Goal: Task Accomplishment & Management: Manage account settings

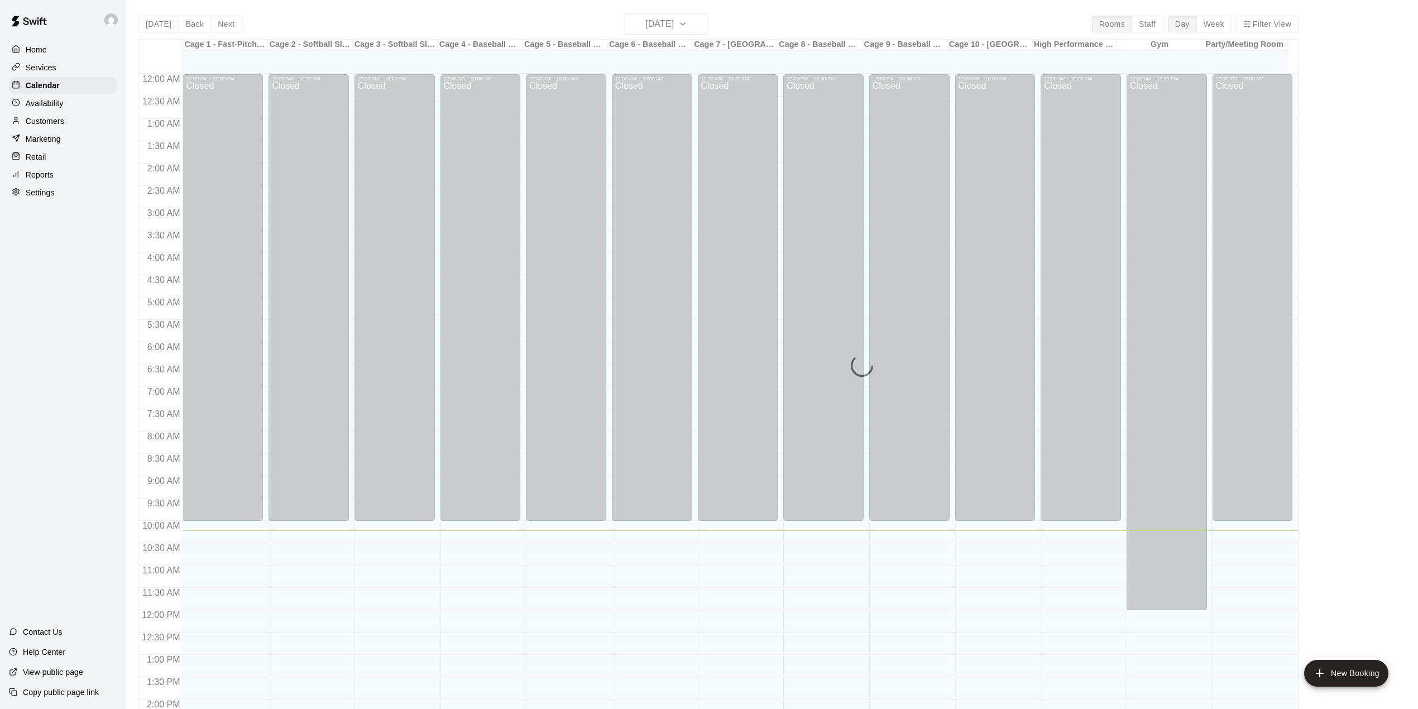
scroll to position [391, 0]
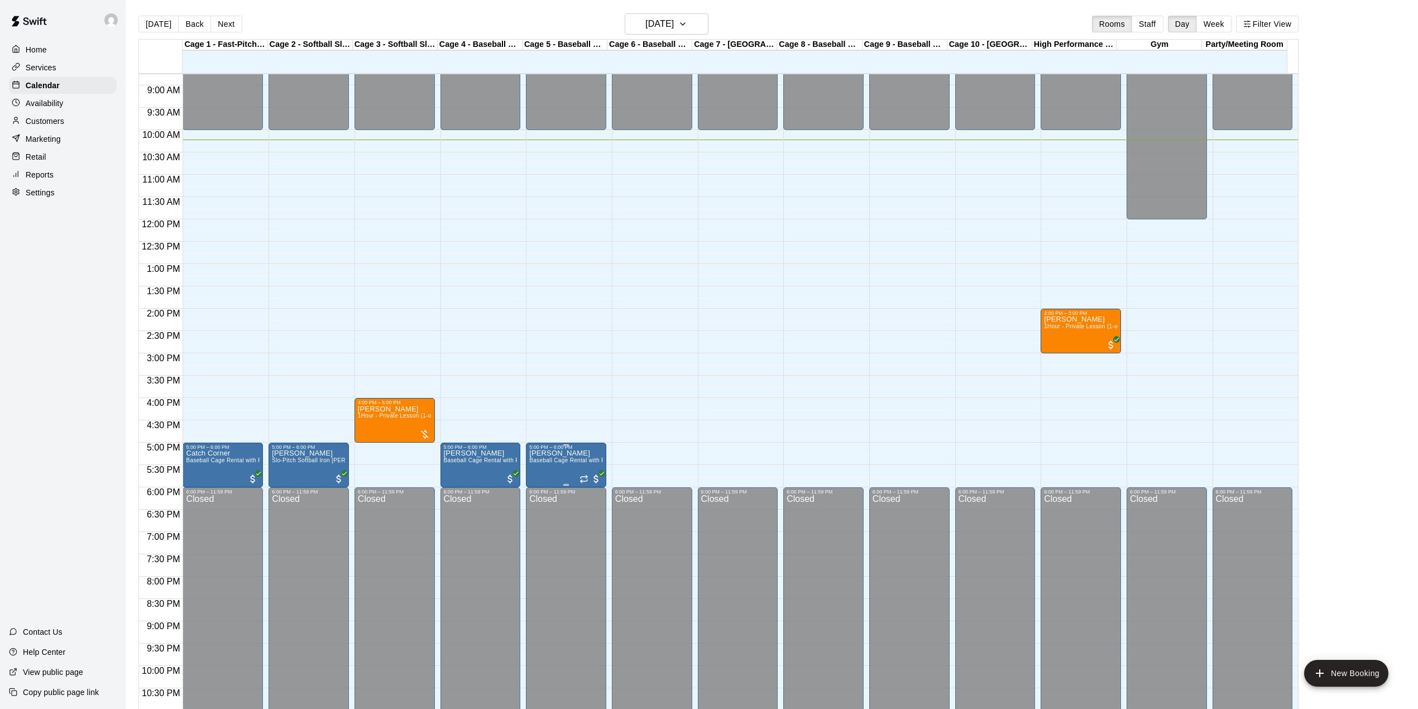
click at [541, 516] on icon "delete" at bounding box center [540, 517] width 8 height 10
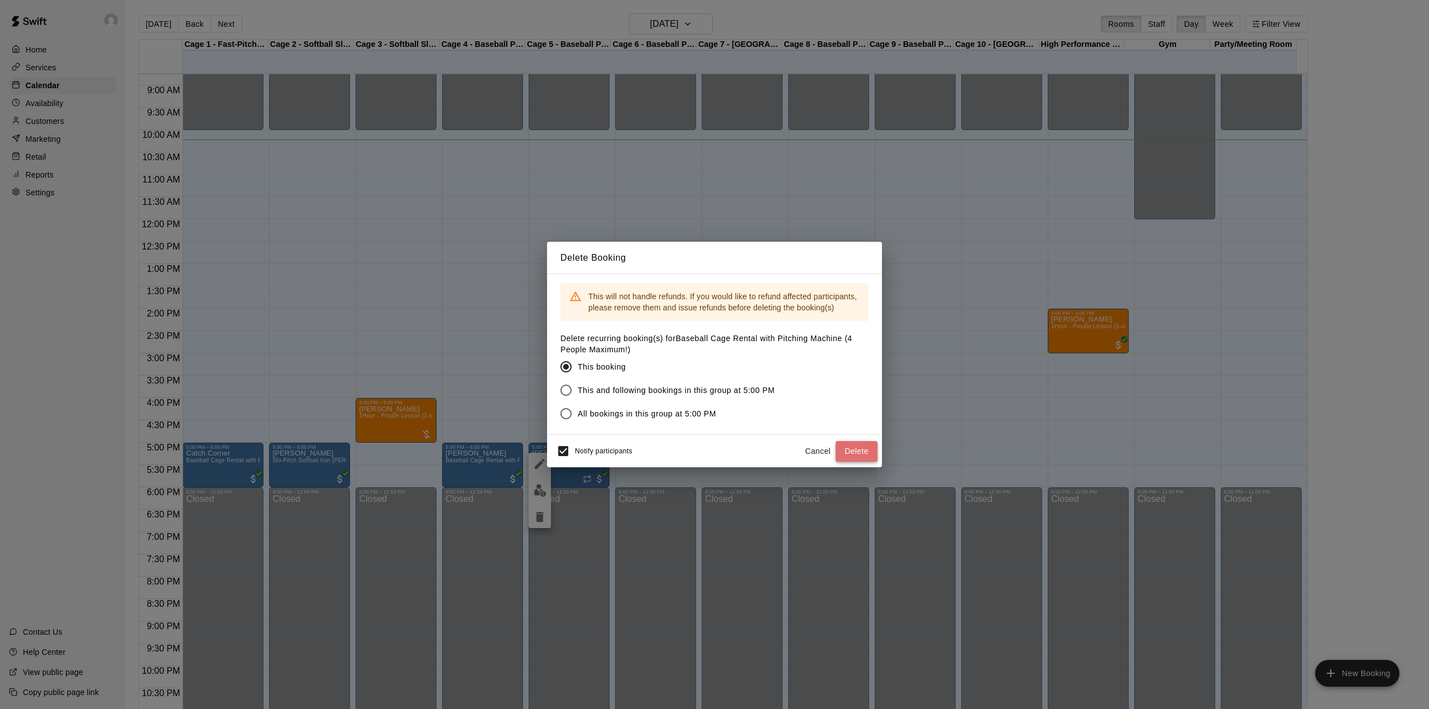
click at [861, 453] on button "Delete" at bounding box center [857, 451] width 42 height 21
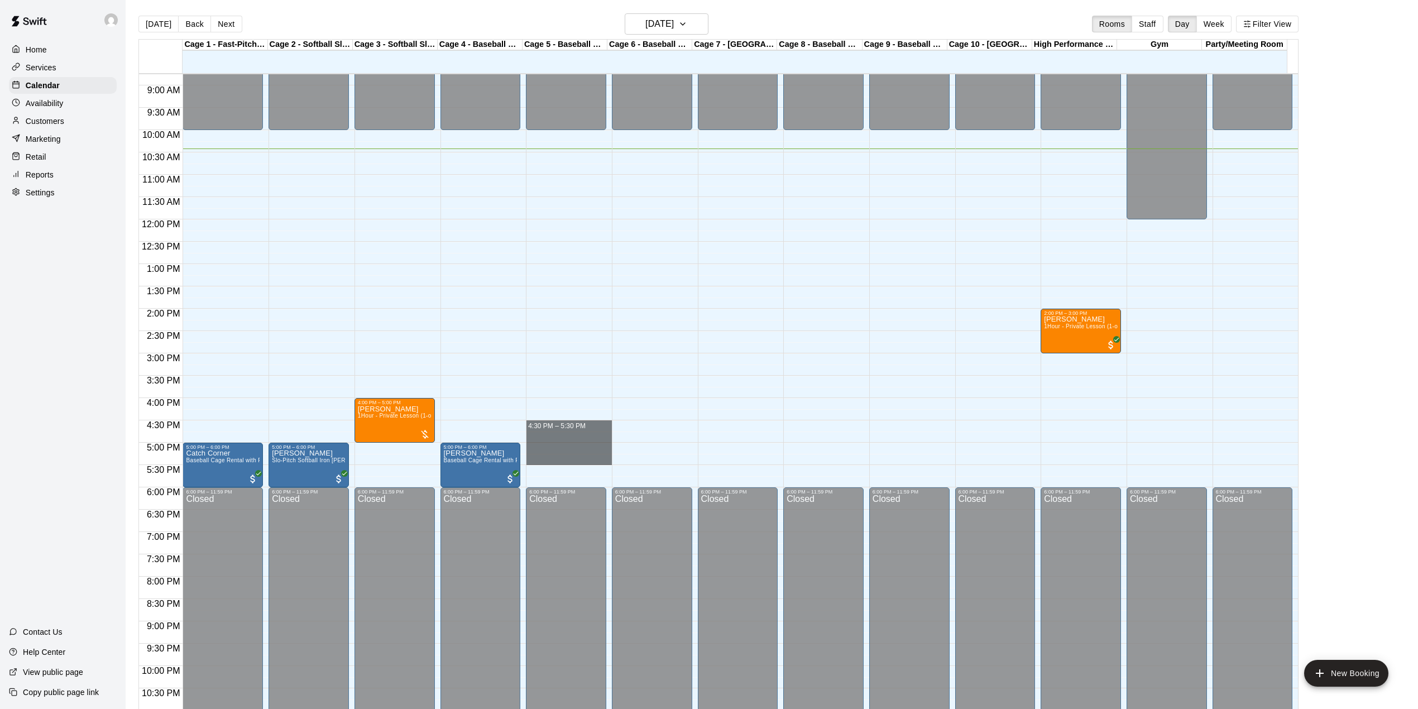
drag, startPoint x: 583, startPoint y: 431, endPoint x: 574, endPoint y: 465, distance: 35.2
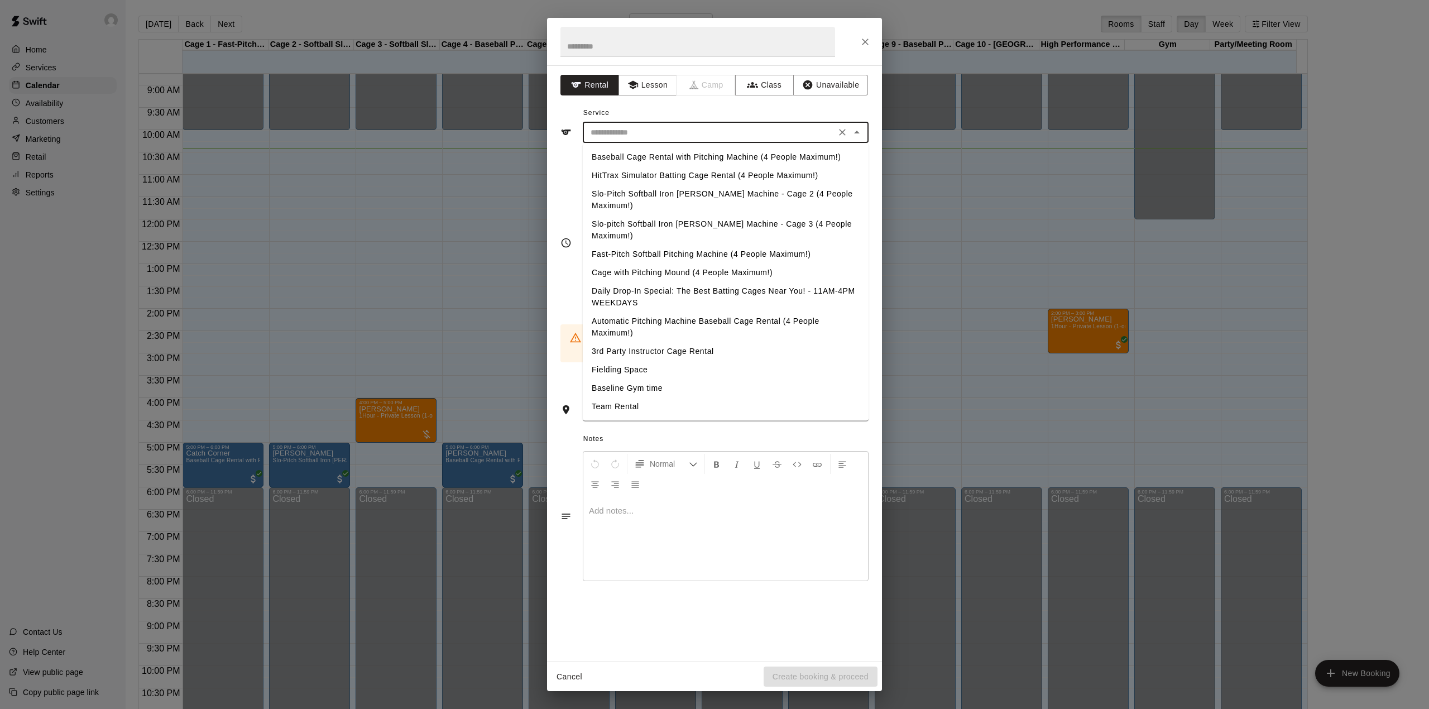
click at [641, 139] on input "text" at bounding box center [709, 133] width 246 height 14
click at [644, 156] on li "Baseball Cage Rental with Pitching Machine (4 People Maximum!)" at bounding box center [726, 157] width 286 height 18
type input "**********"
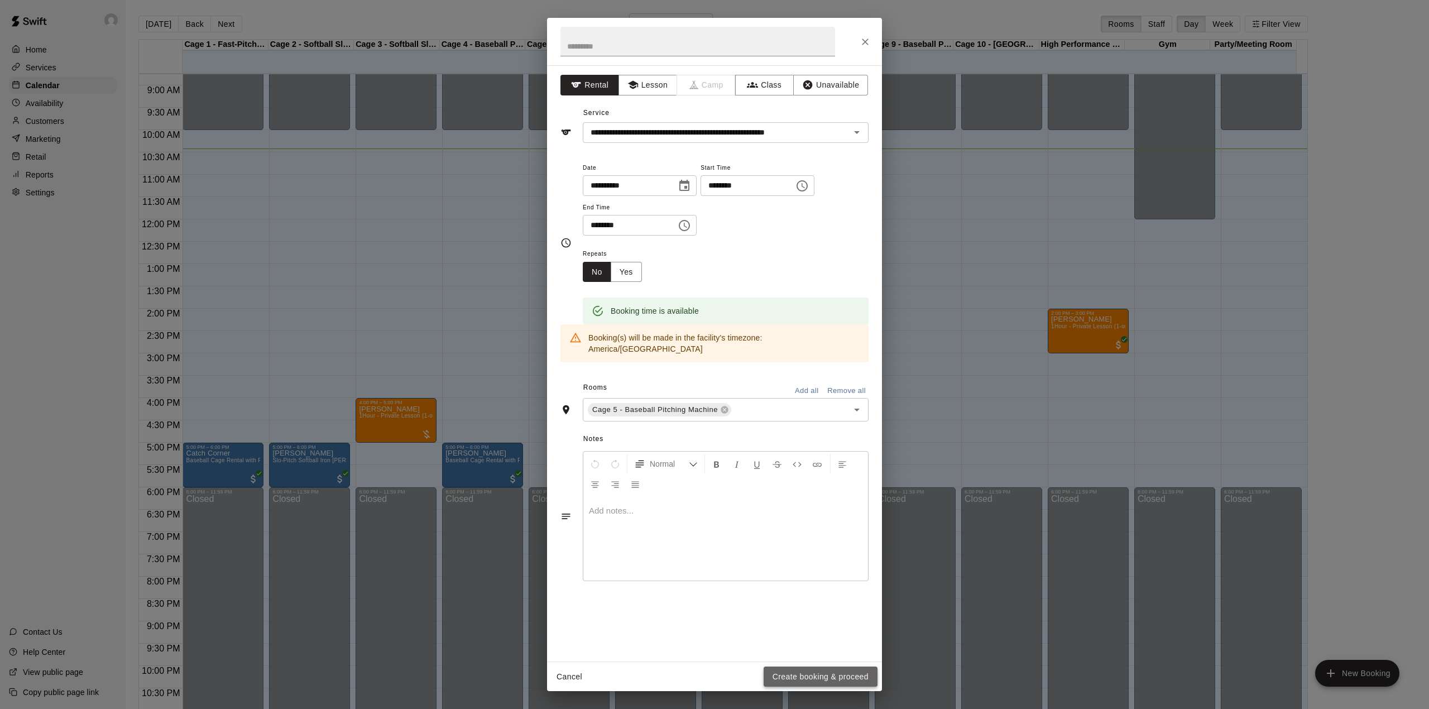
click at [820, 673] on button "Create booking & proceed" at bounding box center [821, 677] width 114 height 21
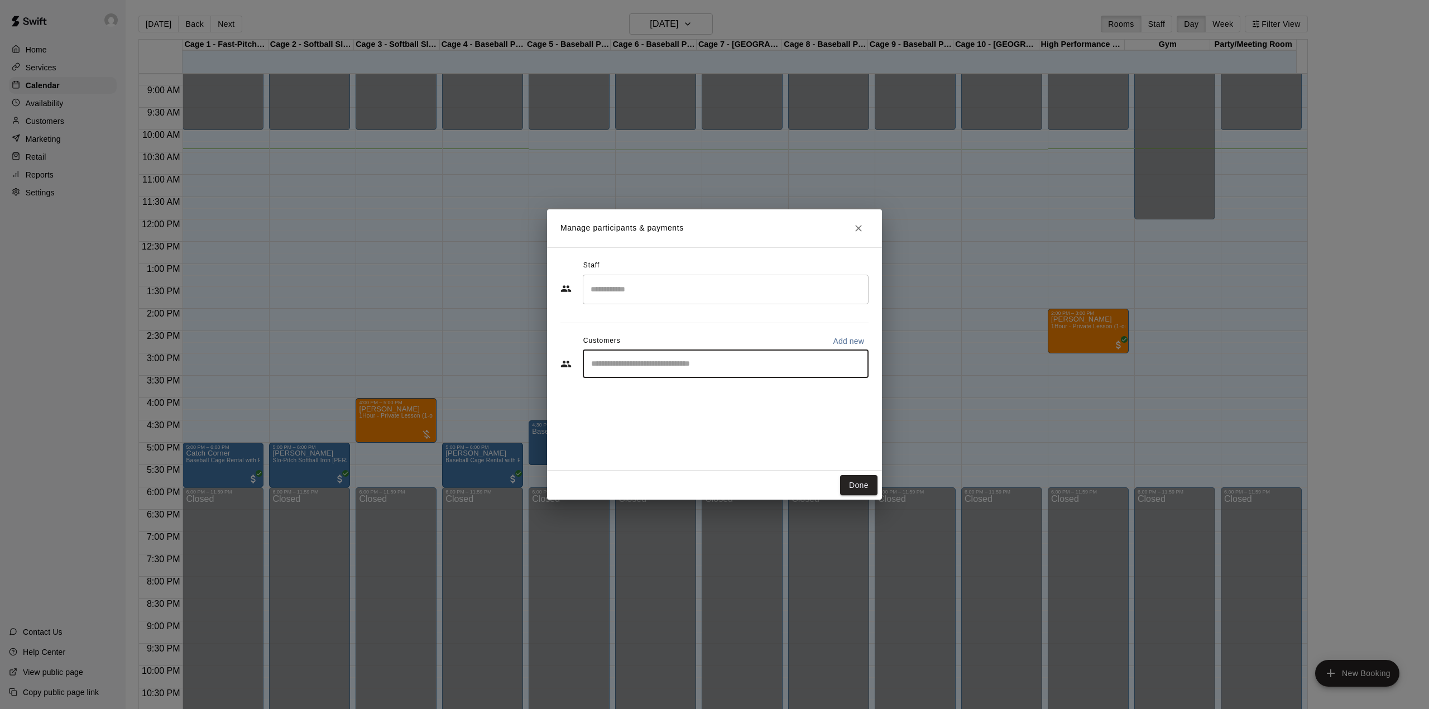
click at [649, 358] on input "Start typing to search customers..." at bounding box center [726, 363] width 276 height 11
click at [849, 340] on p "Add new" at bounding box center [848, 340] width 31 height 11
select select "**"
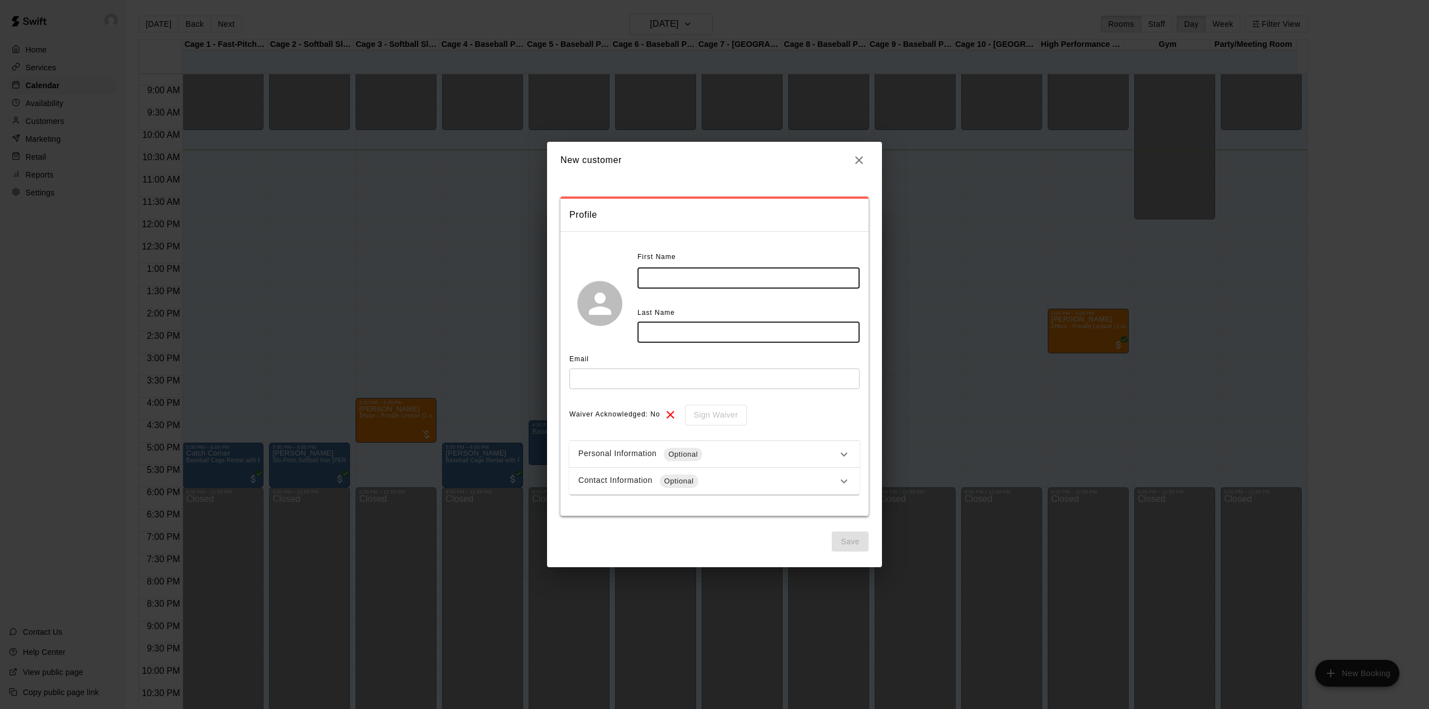
click at [730, 279] on input "text" at bounding box center [748, 278] width 222 height 21
type input "*****"
click at [675, 338] on input "text" at bounding box center [748, 332] width 222 height 21
type input "******"
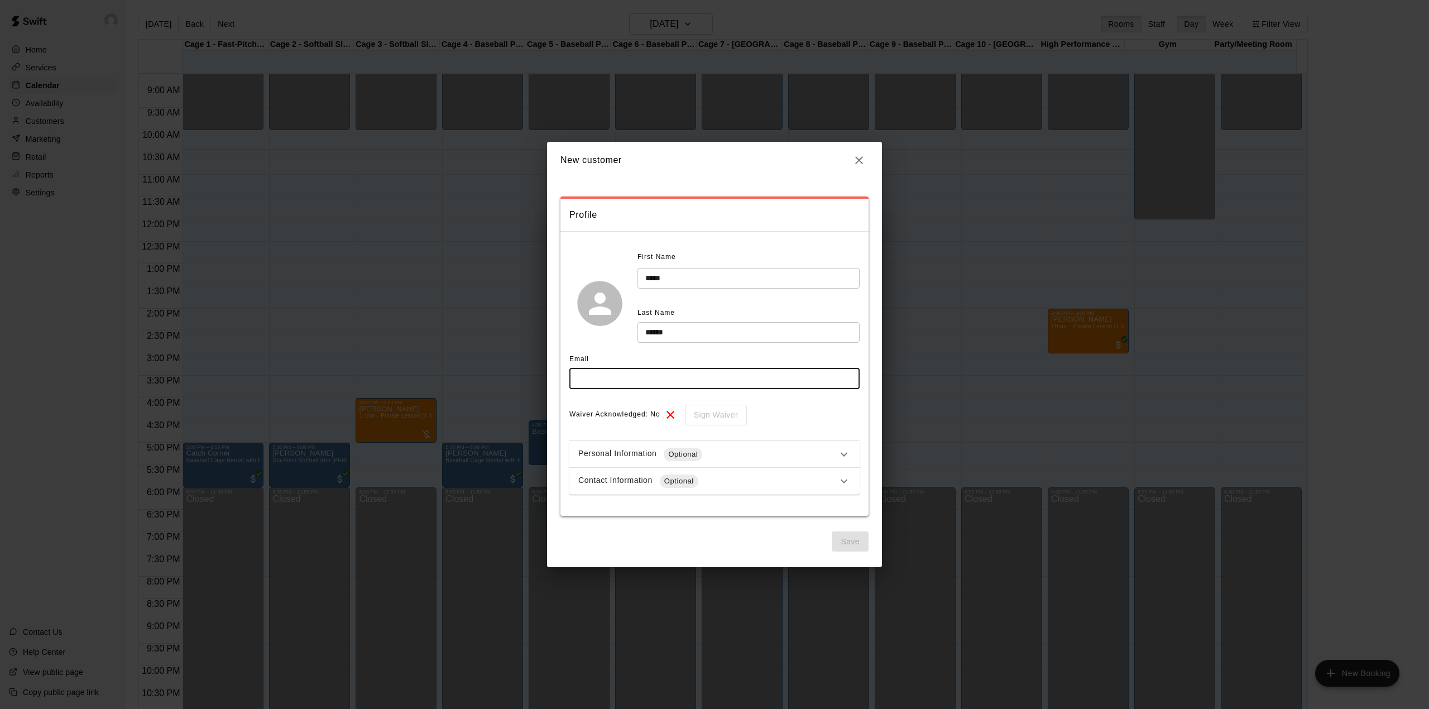
click at [608, 378] on input "text" at bounding box center [714, 378] width 290 height 21
type input "**********"
click at [849, 539] on button "Save" at bounding box center [850, 541] width 37 height 21
select select "**"
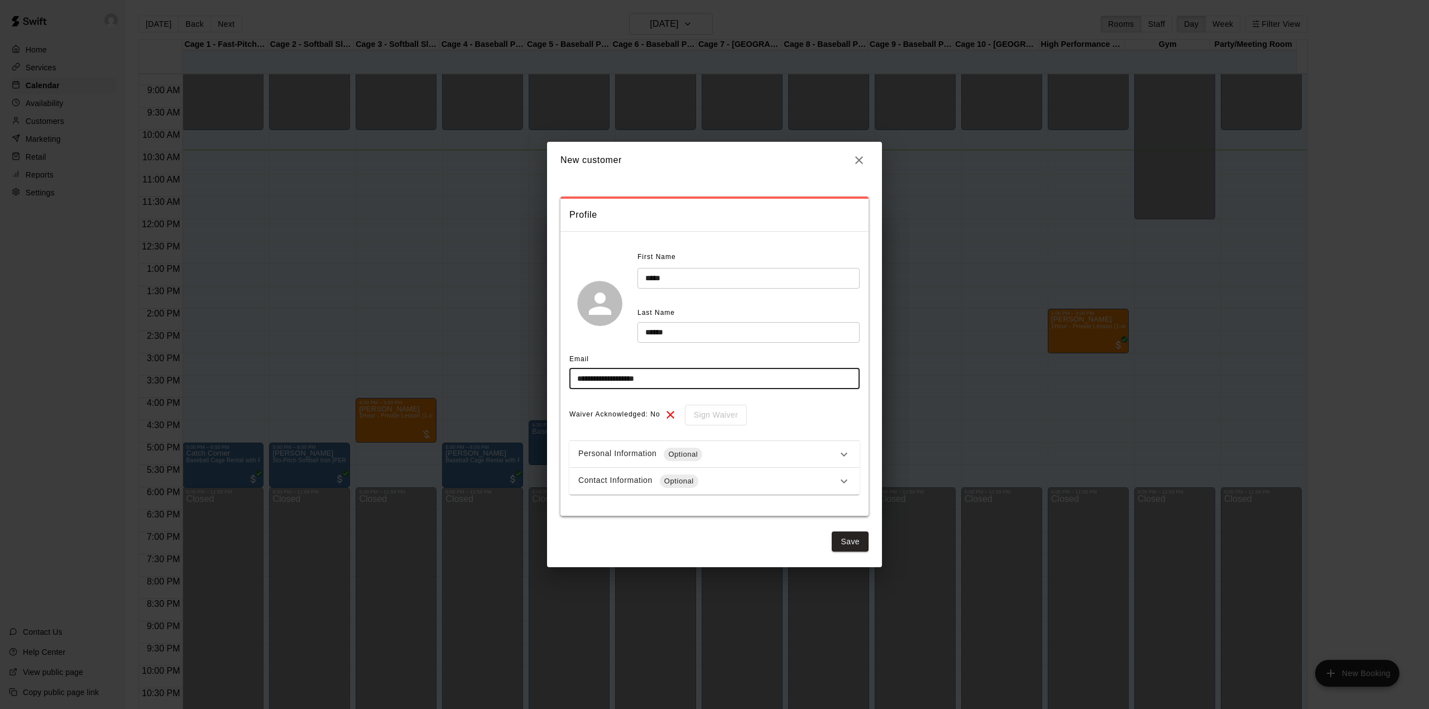
drag, startPoint x: 691, startPoint y: 372, endPoint x: 569, endPoint y: 386, distance: 122.0
click at [569, 386] on input "**********" at bounding box center [714, 378] width 290 height 21
click at [851, 157] on button "button" at bounding box center [859, 160] width 19 height 19
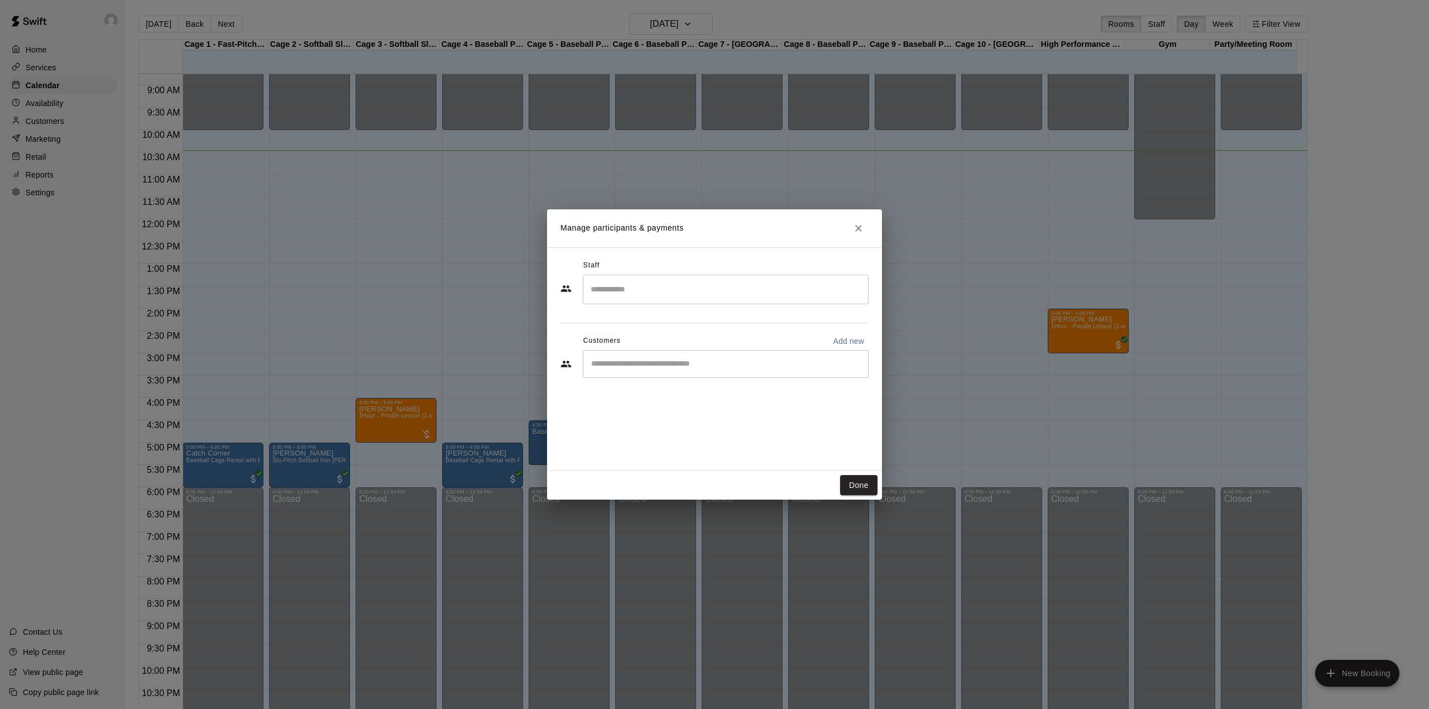
click at [671, 357] on div "​" at bounding box center [726, 364] width 286 height 28
drag, startPoint x: 671, startPoint y: 357, endPoint x: 619, endPoint y: 362, distance: 52.2
click at [619, 362] on input "Start typing to search customers..." at bounding box center [726, 363] width 276 height 11
paste input "**********"
type input "**********"
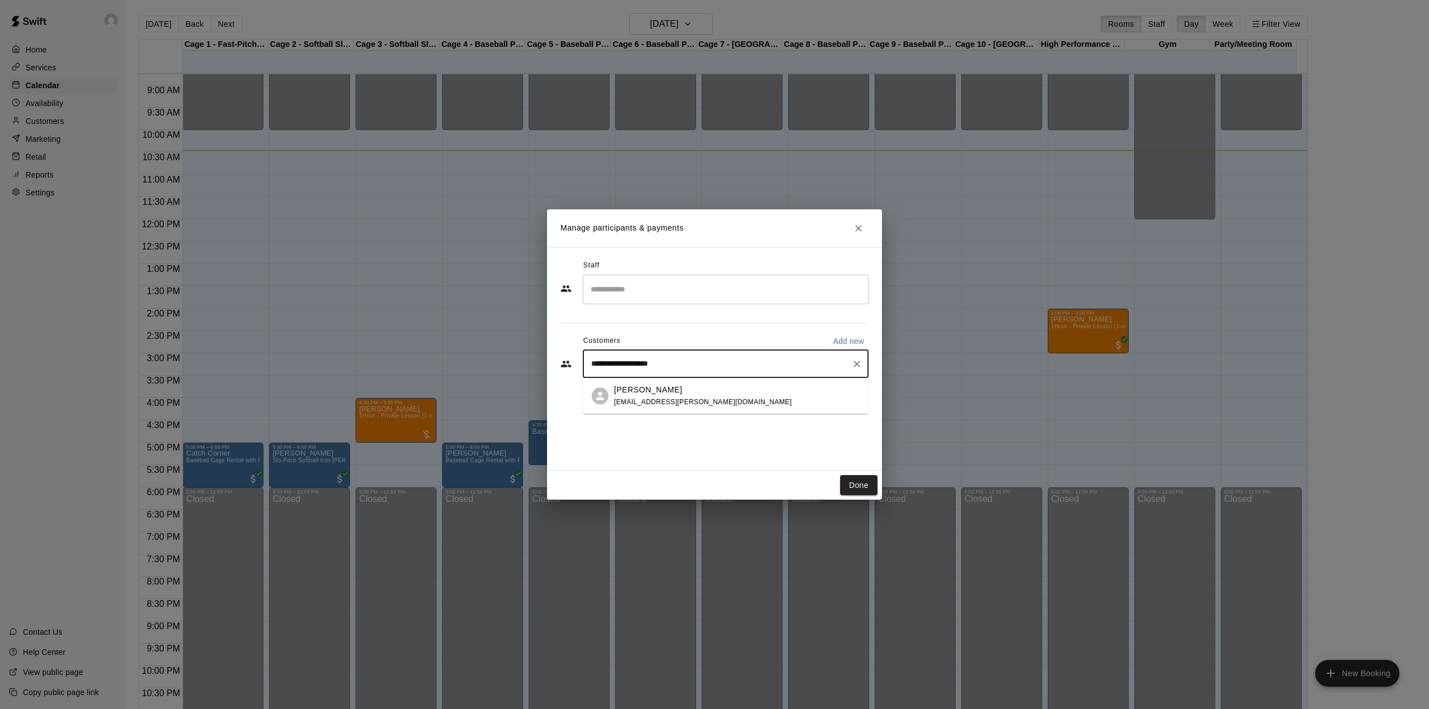
click at [641, 394] on p "[PERSON_NAME]" at bounding box center [648, 390] width 68 height 12
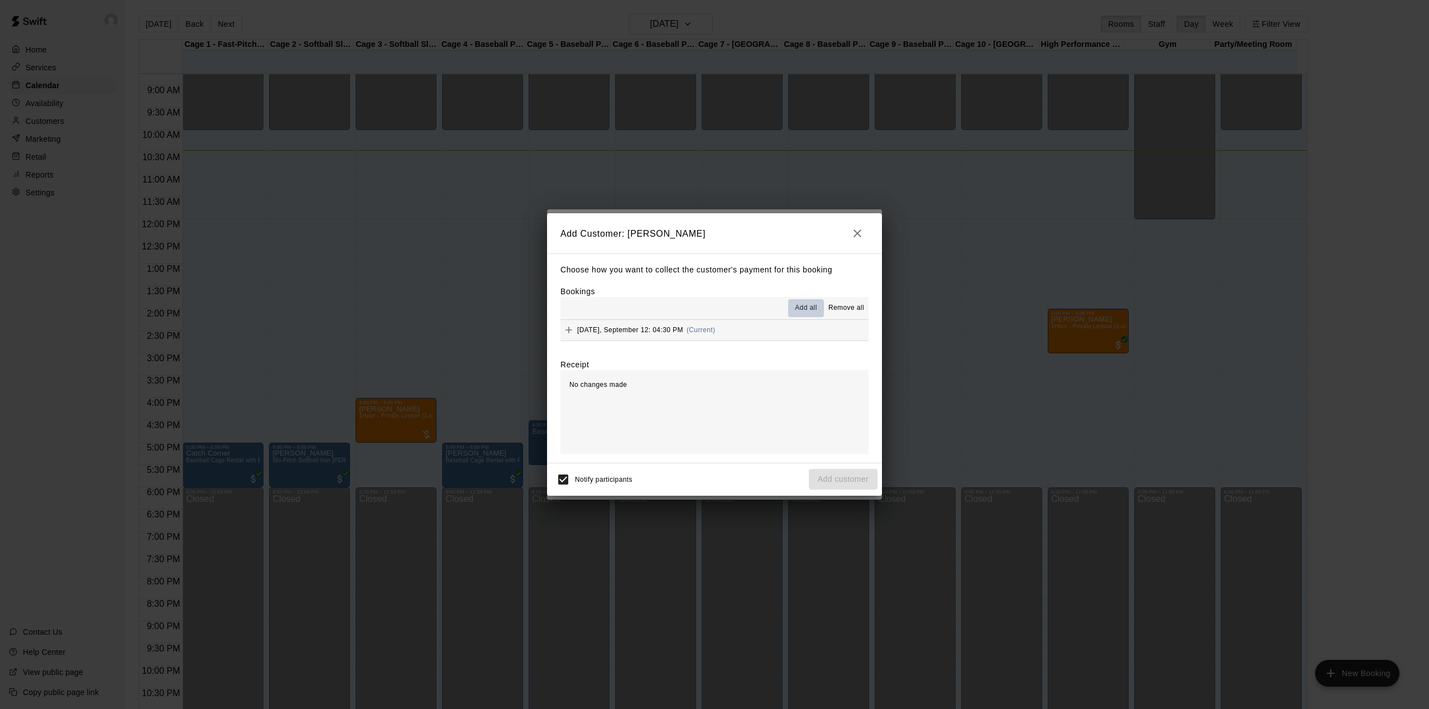
click at [811, 310] on span "Add all" at bounding box center [806, 308] width 22 height 11
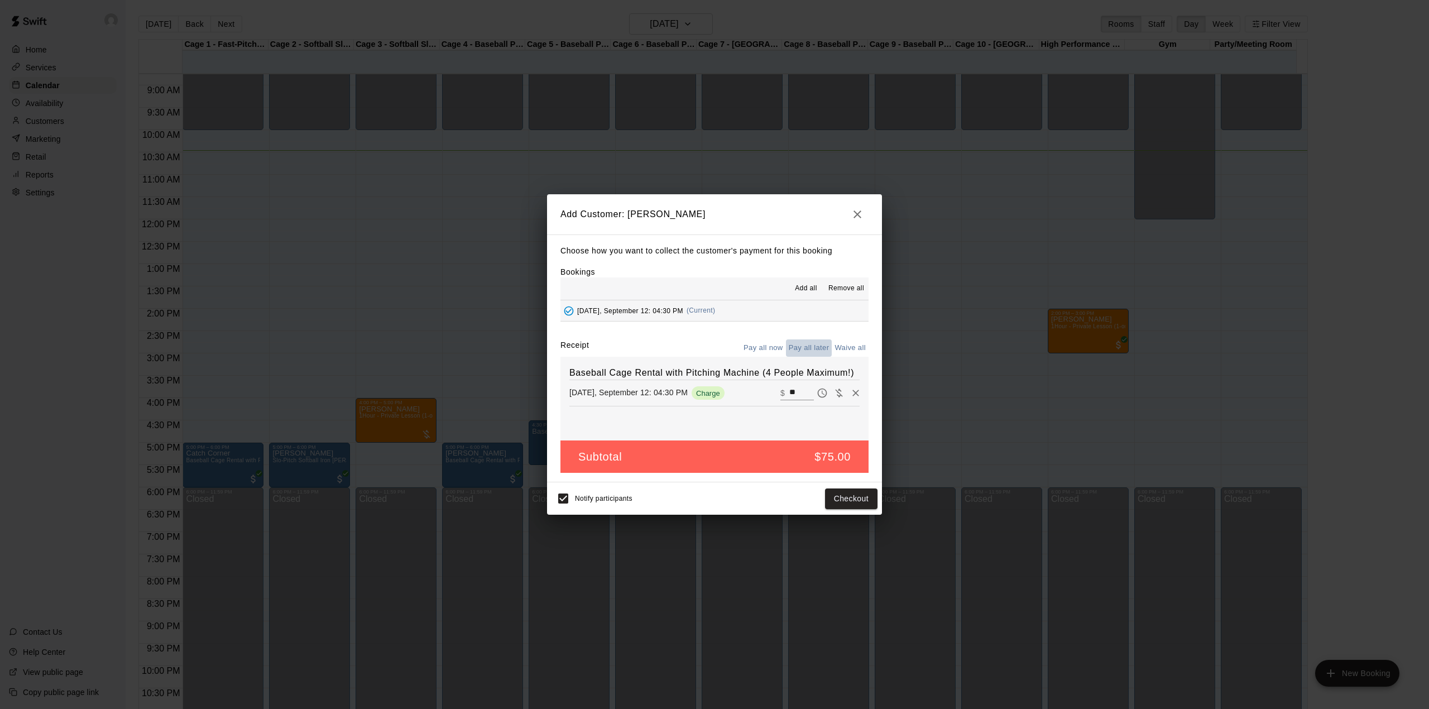
click at [804, 346] on button "Pay all later" at bounding box center [809, 347] width 46 height 17
click at [859, 496] on button "Add customer" at bounding box center [843, 498] width 69 height 21
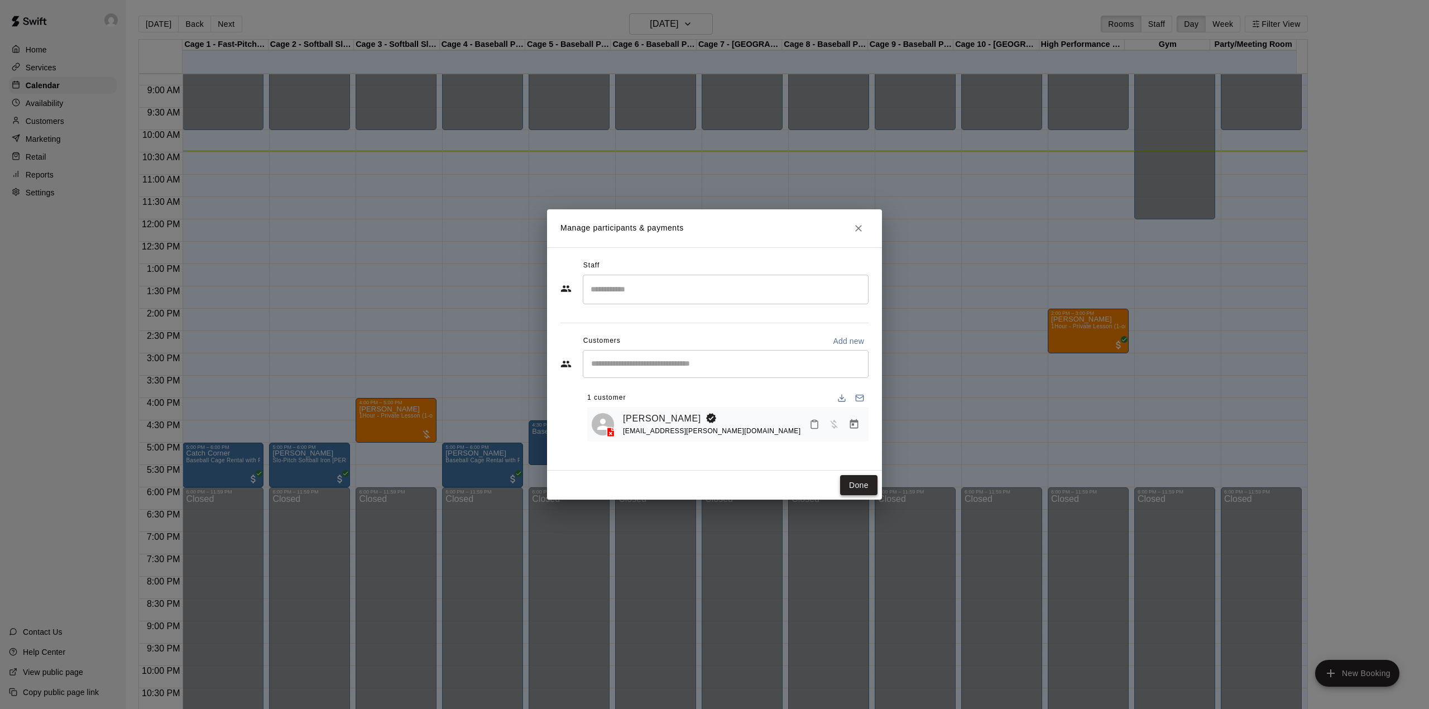
click at [866, 485] on button "Done" at bounding box center [858, 485] width 37 height 21
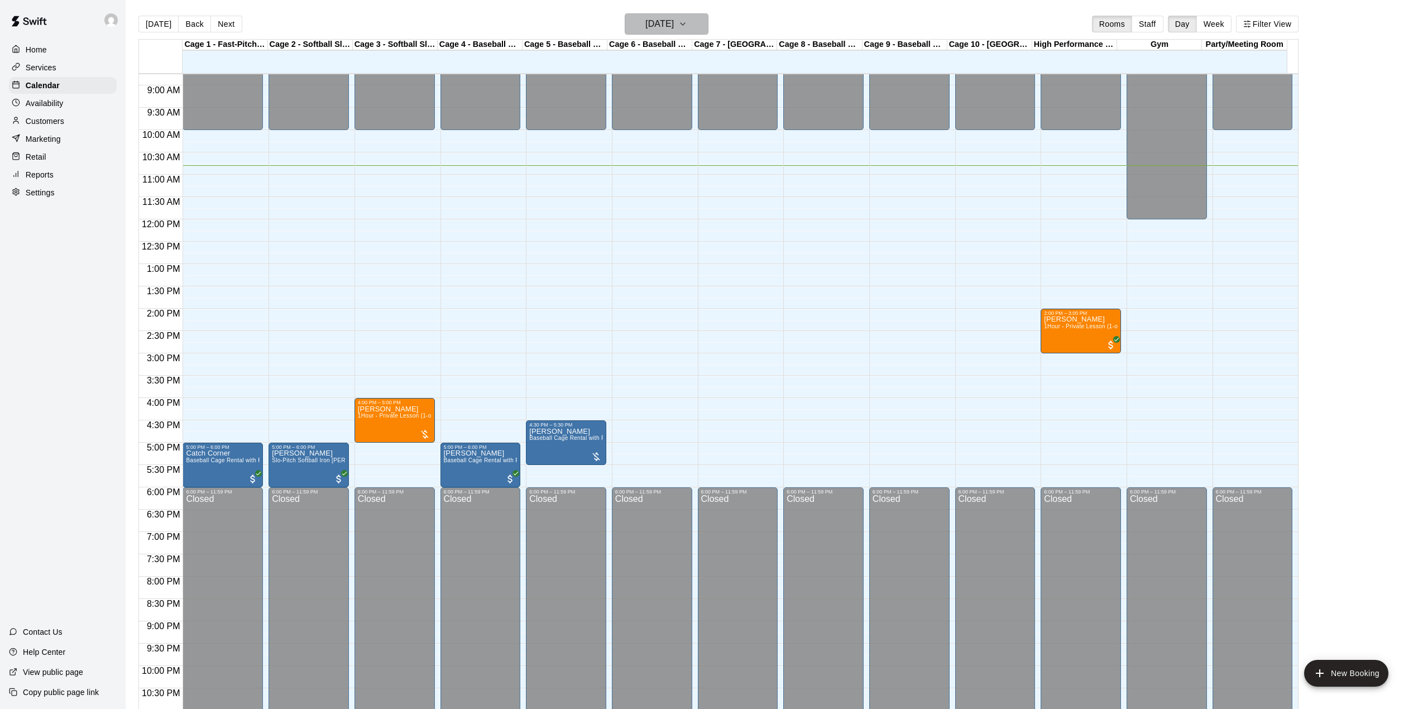
click at [706, 25] on button "[DATE]" at bounding box center [667, 23] width 84 height 21
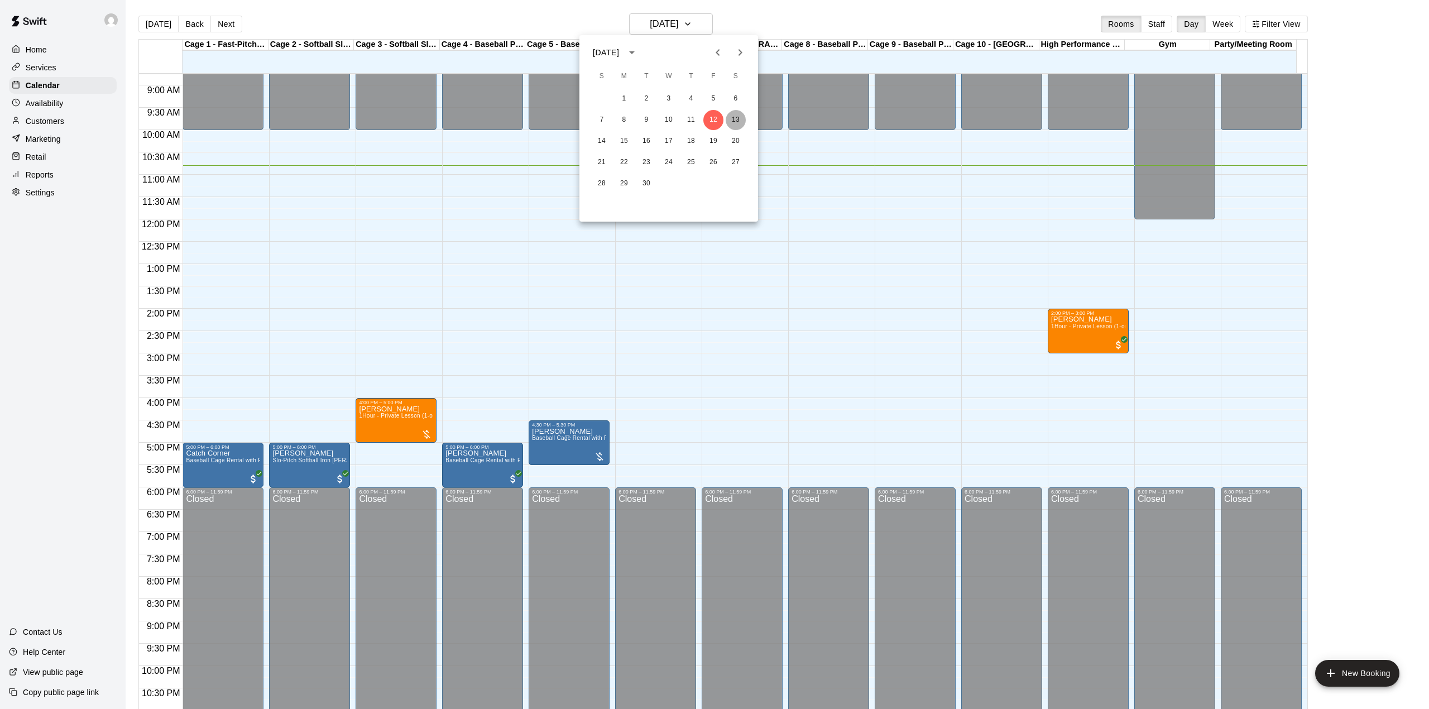
click at [735, 121] on button "13" at bounding box center [736, 120] width 20 height 20
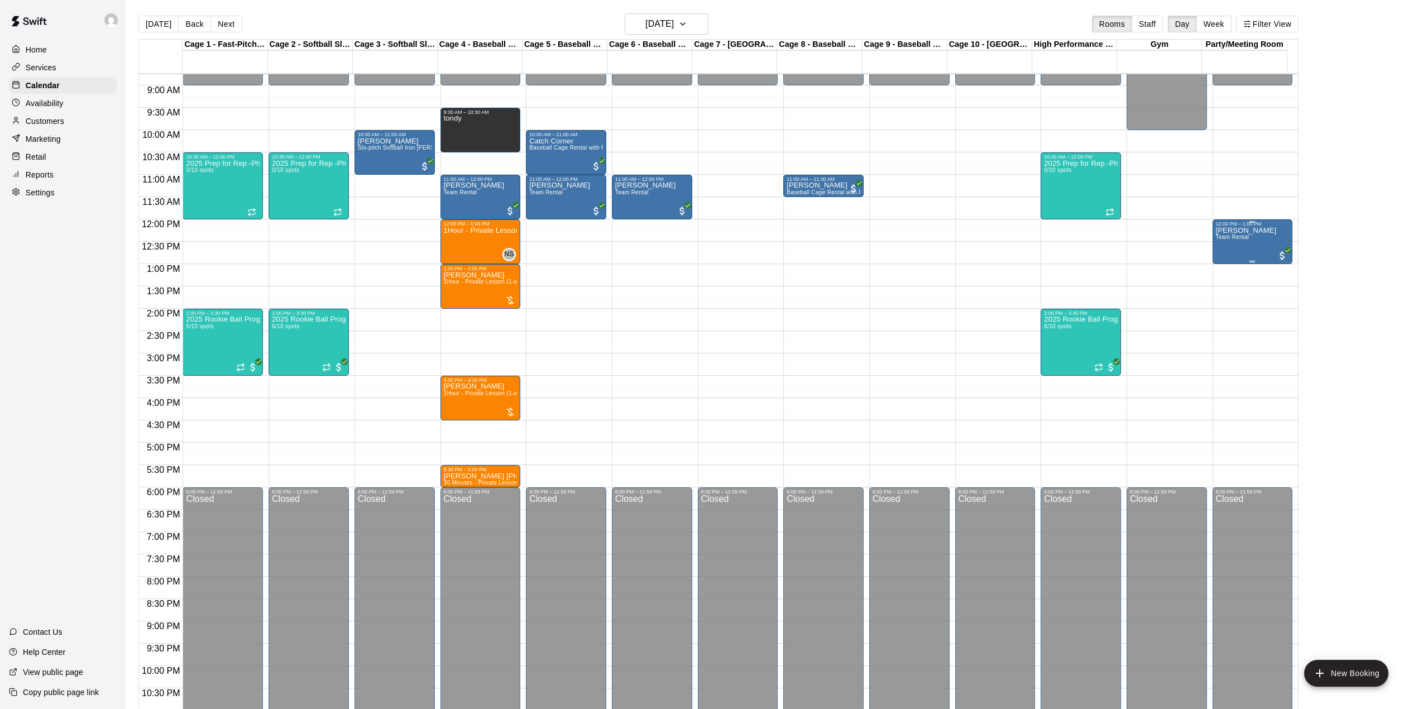
click at [1228, 243] on div "[PERSON_NAME] Team Rental" at bounding box center [1246, 581] width 61 height 709
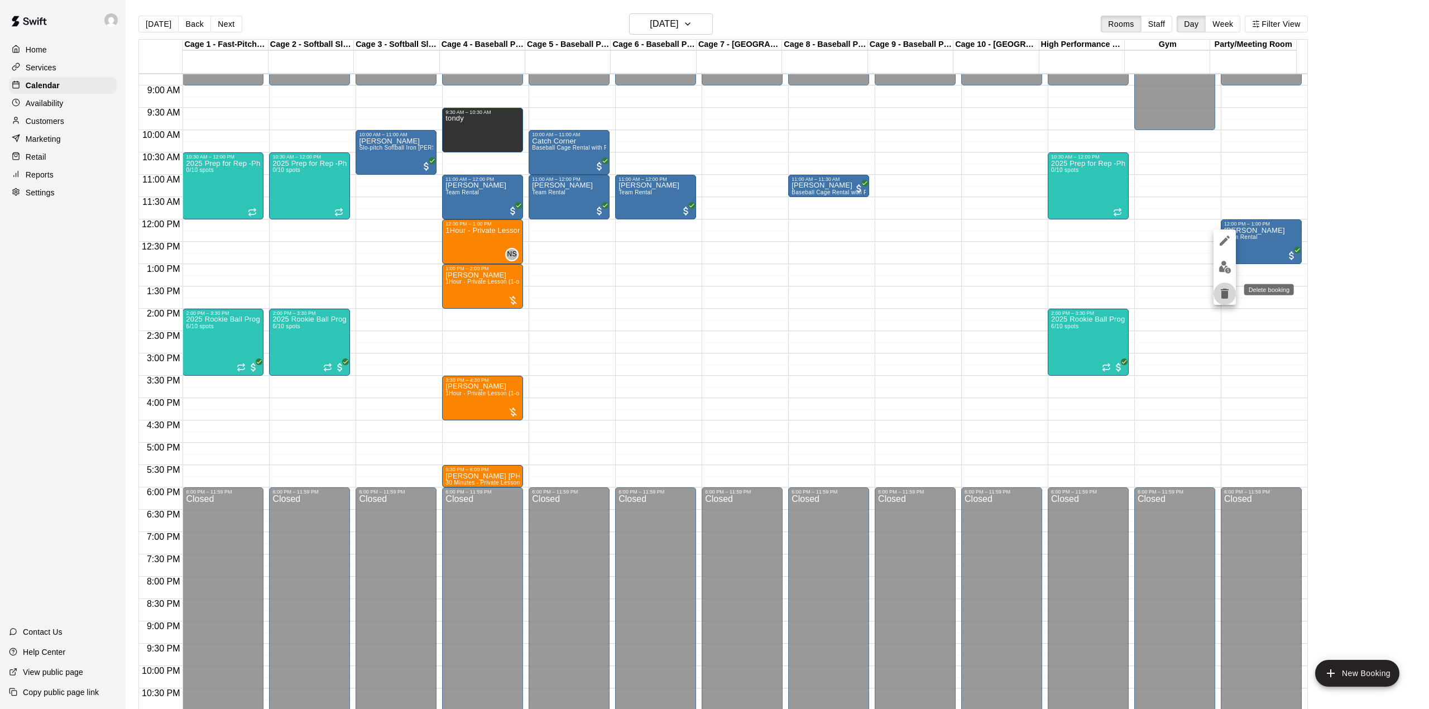
click at [1229, 291] on icon "delete" at bounding box center [1224, 293] width 13 height 13
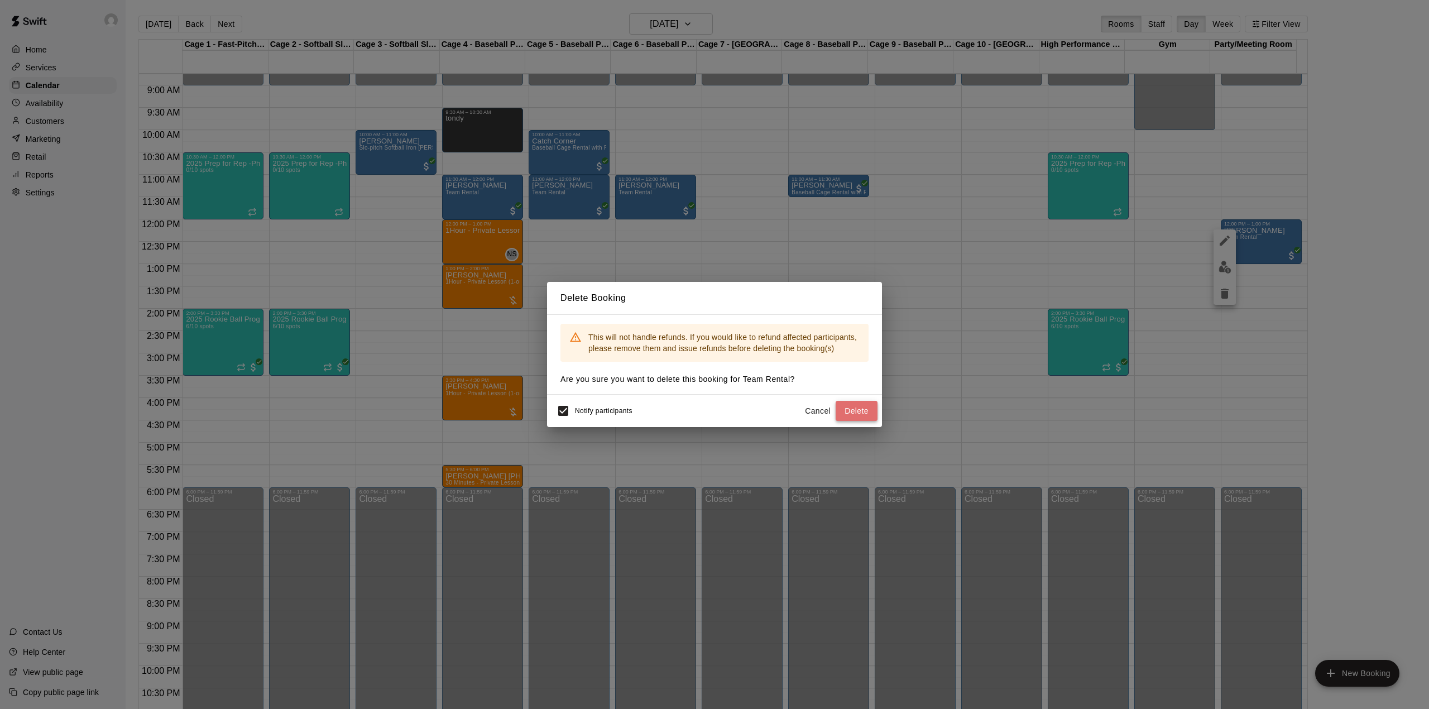
click at [863, 405] on button "Delete" at bounding box center [857, 411] width 42 height 21
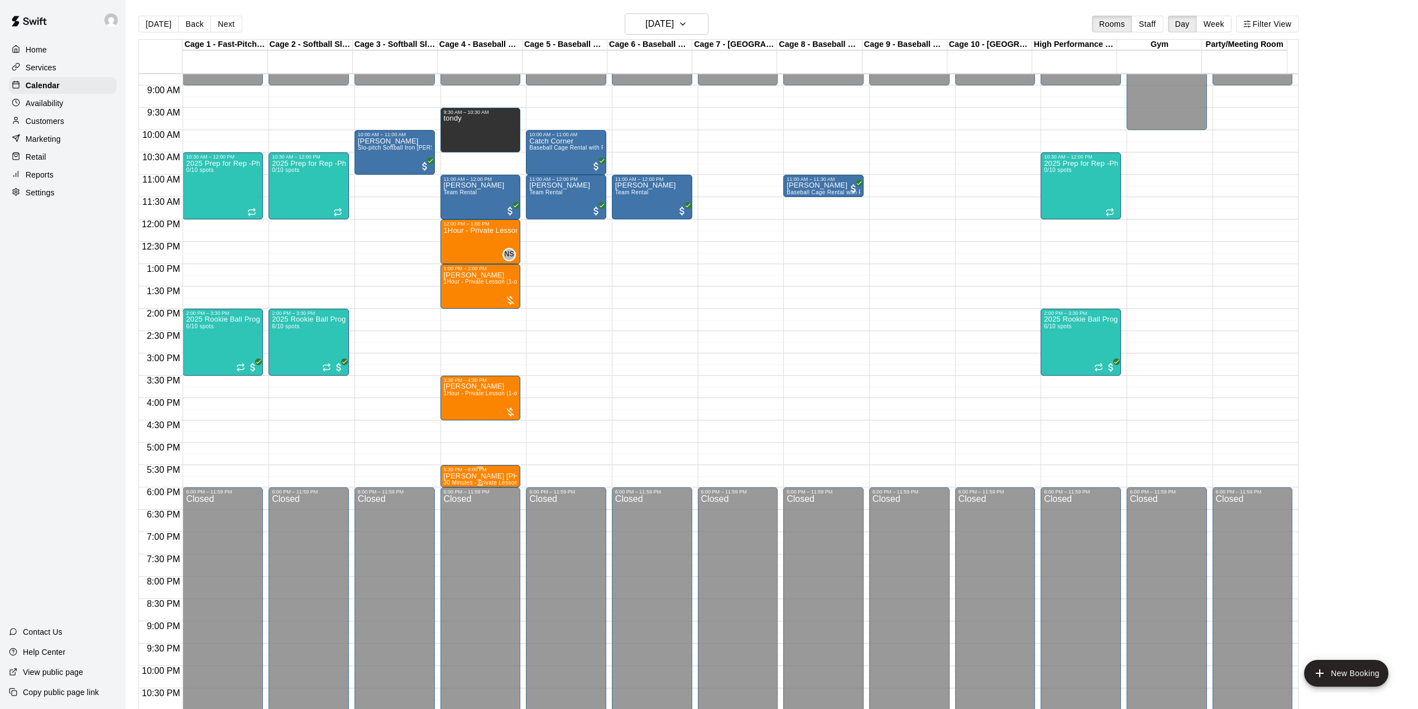
click at [490, 472] on div "5:30 PM – 6:00 PM" at bounding box center [481, 470] width 74 height 6
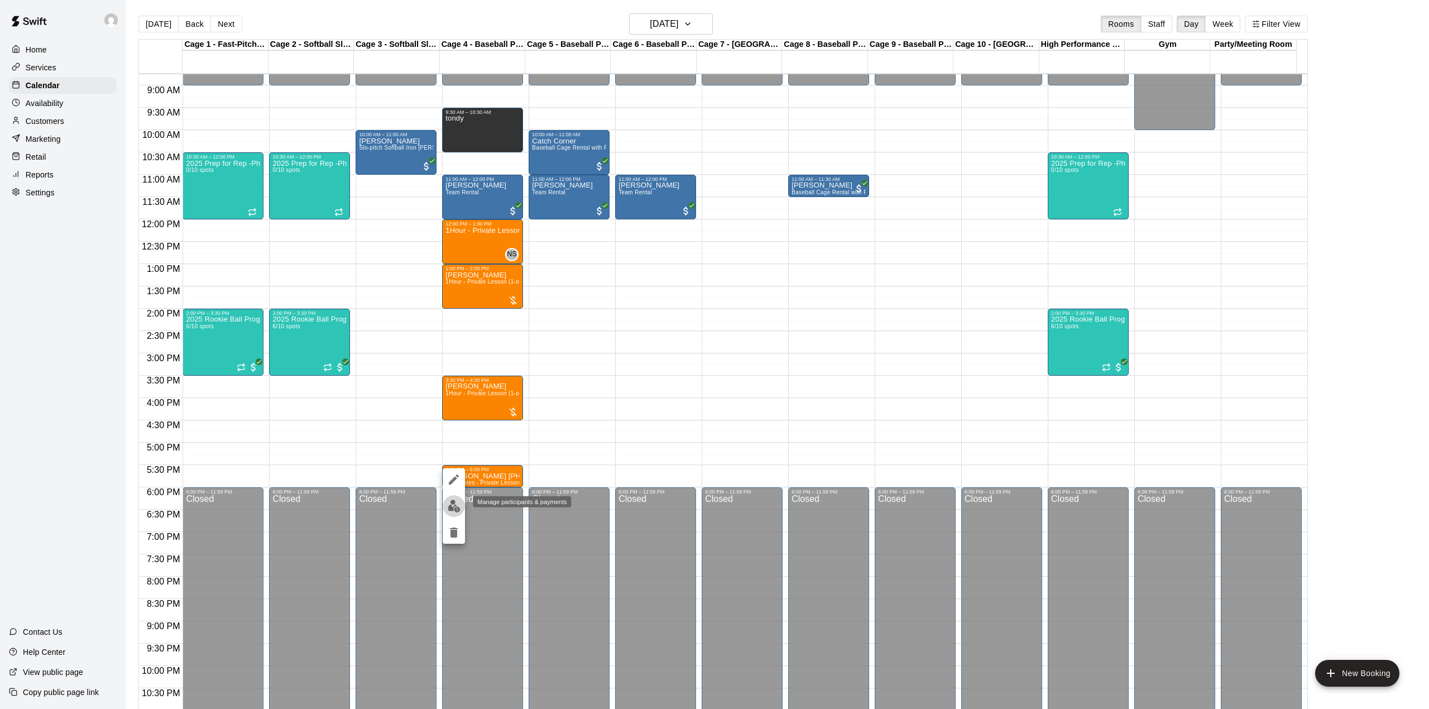
click at [454, 506] on img "edit" at bounding box center [454, 506] width 13 height 13
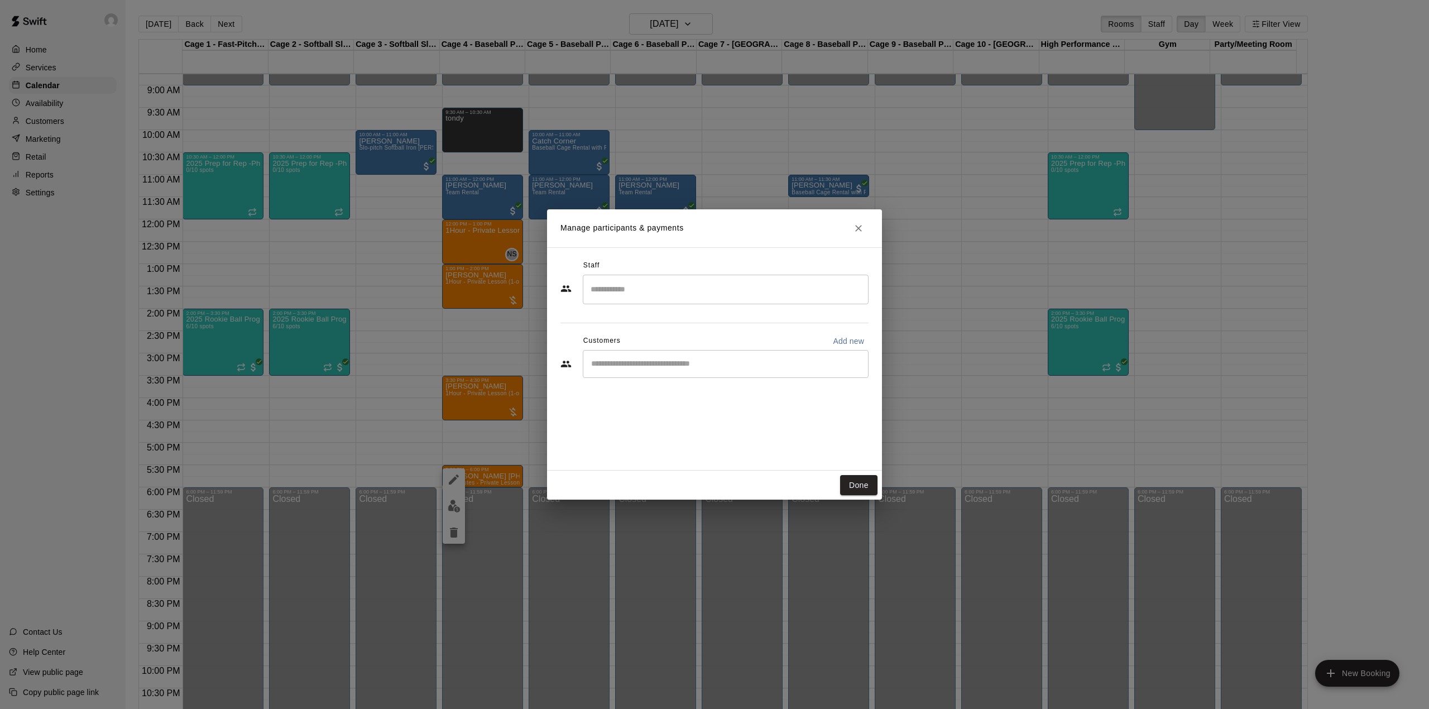
click at [498, 516] on div "Manage participants & payments Staff ​ Customers Add new ​ Done" at bounding box center [714, 354] width 1429 height 709
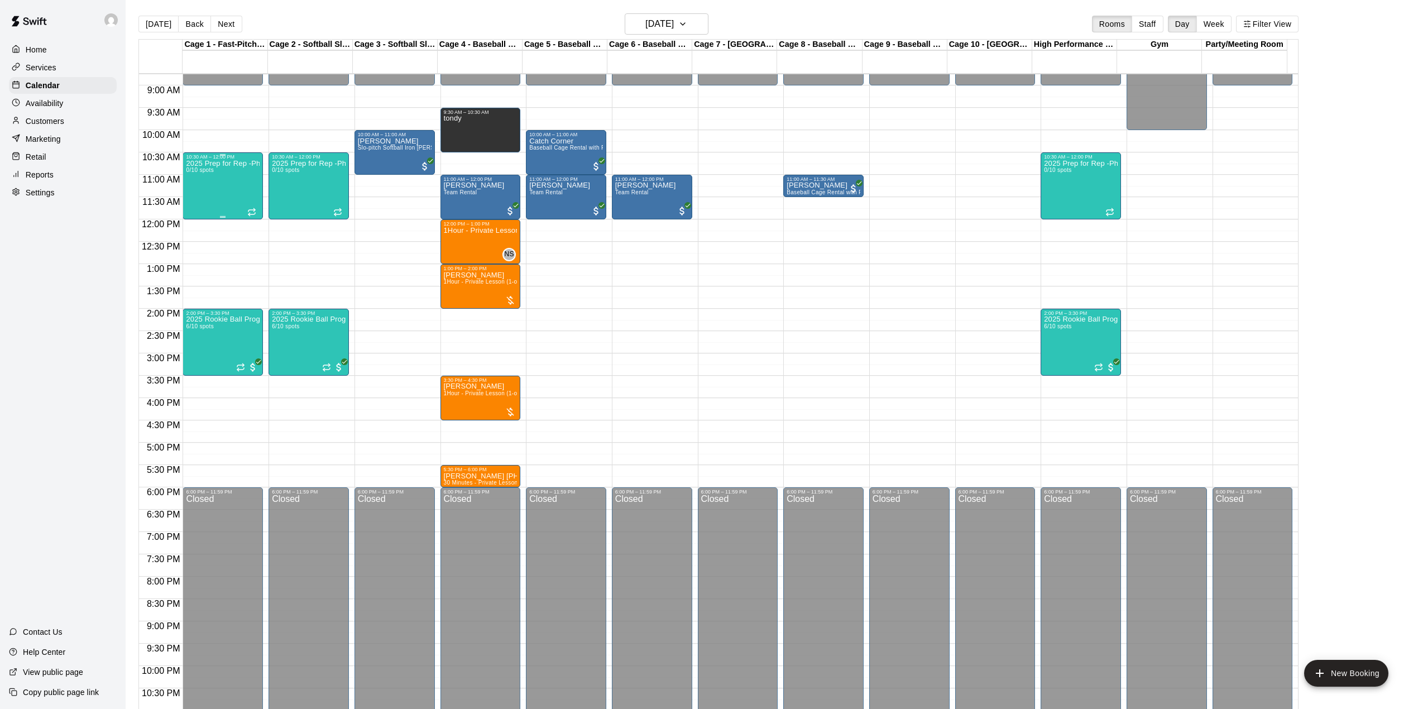
click at [219, 175] on div "2025 Prep for Rep -Phase 1 0/10 spots" at bounding box center [223, 514] width 74 height 709
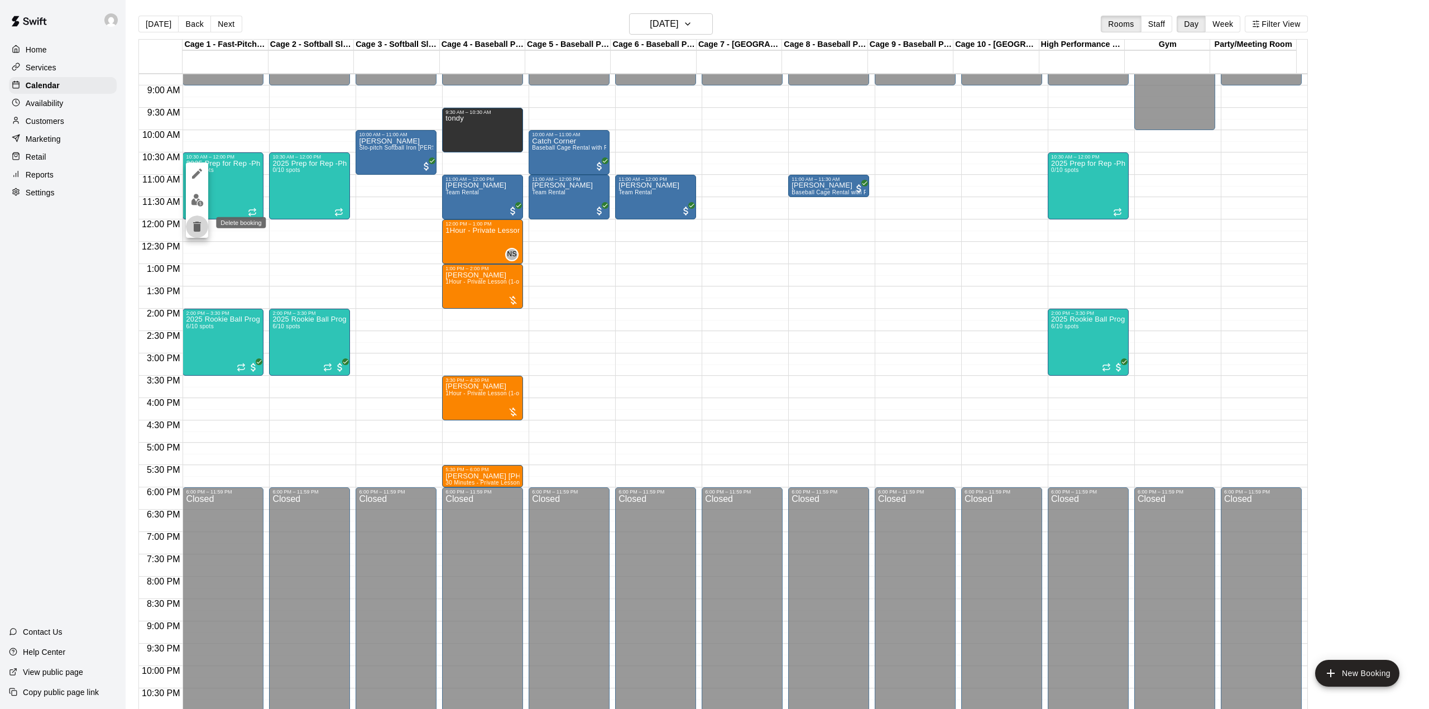
click at [196, 218] on button "delete" at bounding box center [197, 226] width 22 height 22
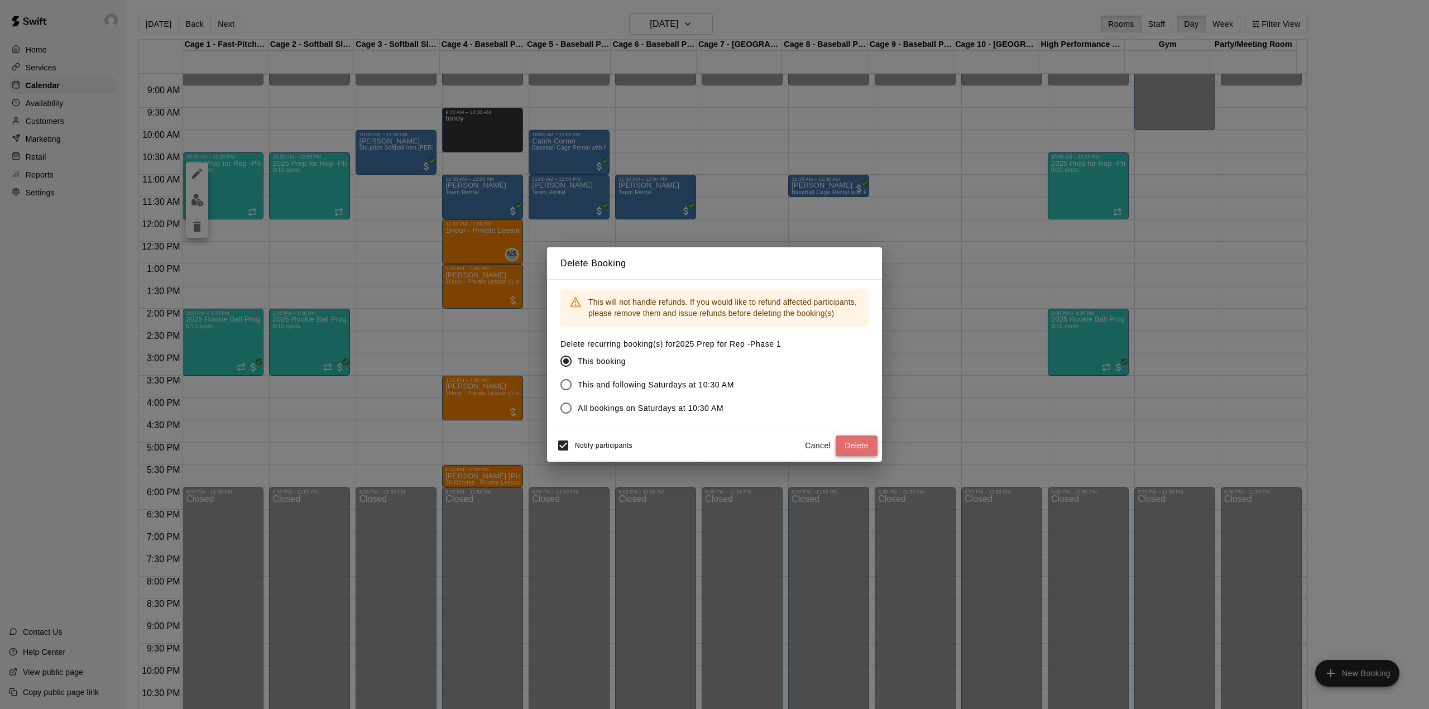
click at [857, 440] on button "Delete" at bounding box center [857, 445] width 42 height 21
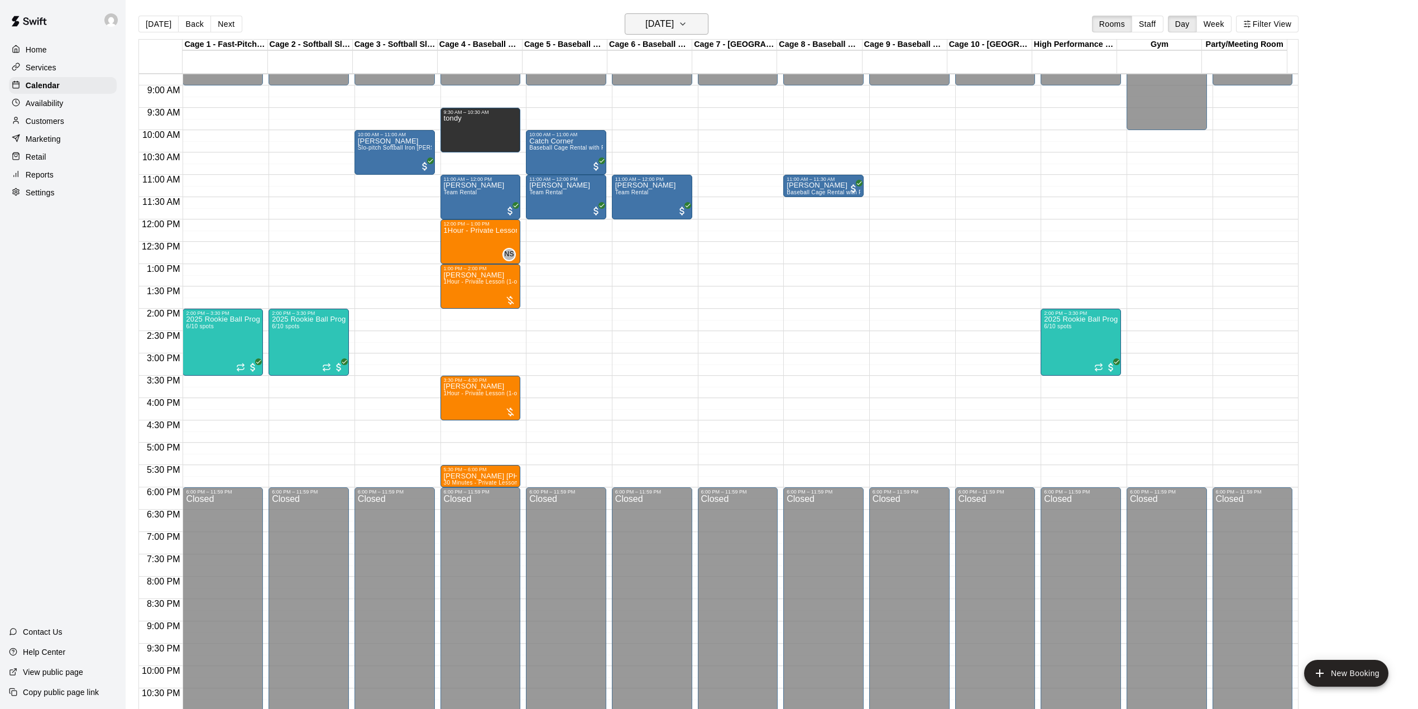
click at [687, 22] on icon "button" at bounding box center [682, 23] width 9 height 13
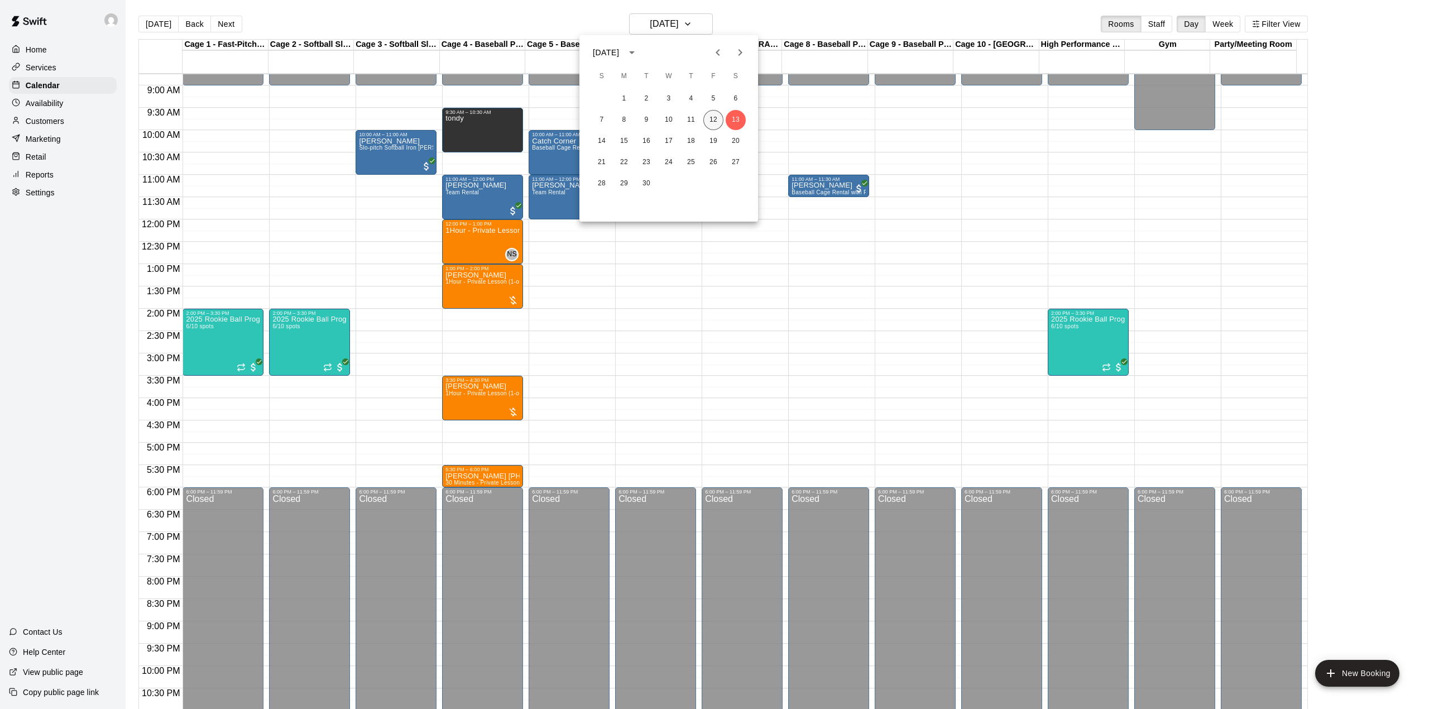
click at [715, 116] on button "12" at bounding box center [713, 120] width 20 height 20
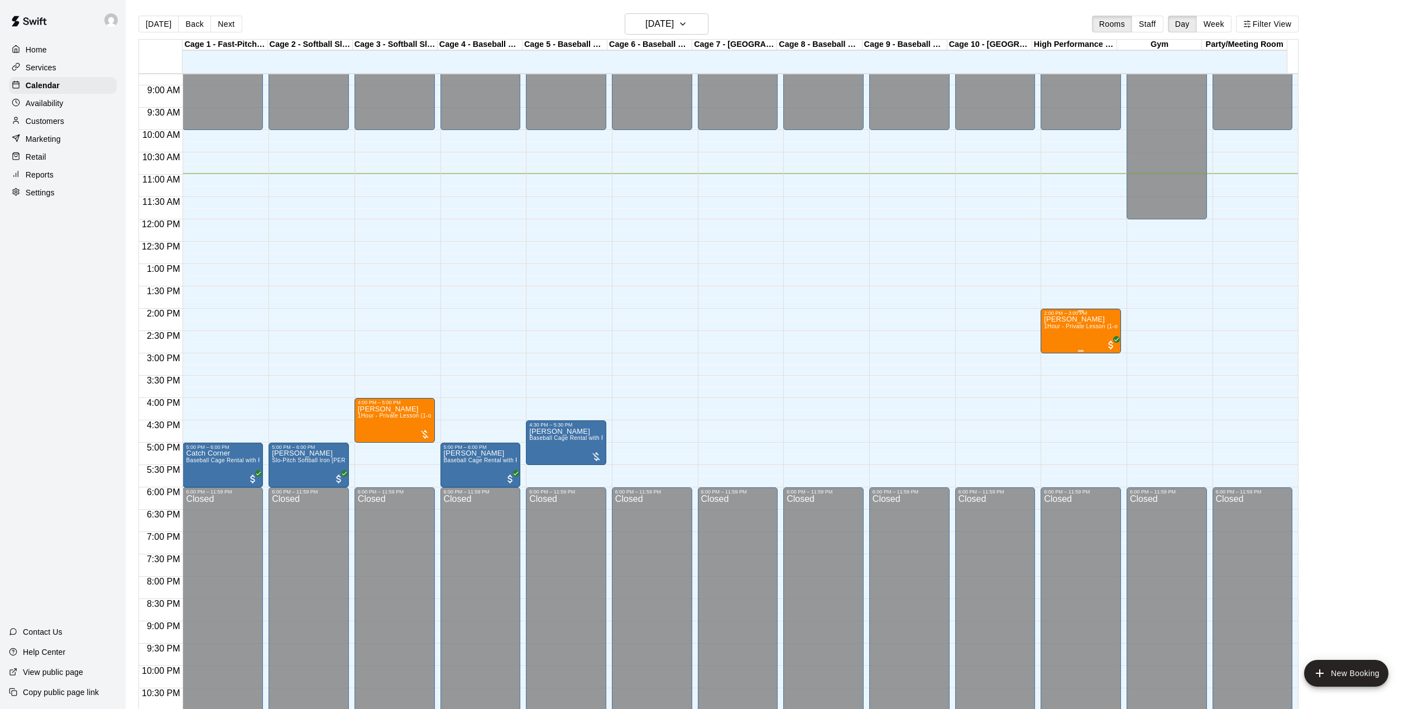
click at [1066, 325] on span "1Hour - Private Lesson (1-on-1)" at bounding box center [1086, 326] width 84 height 6
click at [1050, 385] on icon "delete" at bounding box center [1053, 389] width 13 height 13
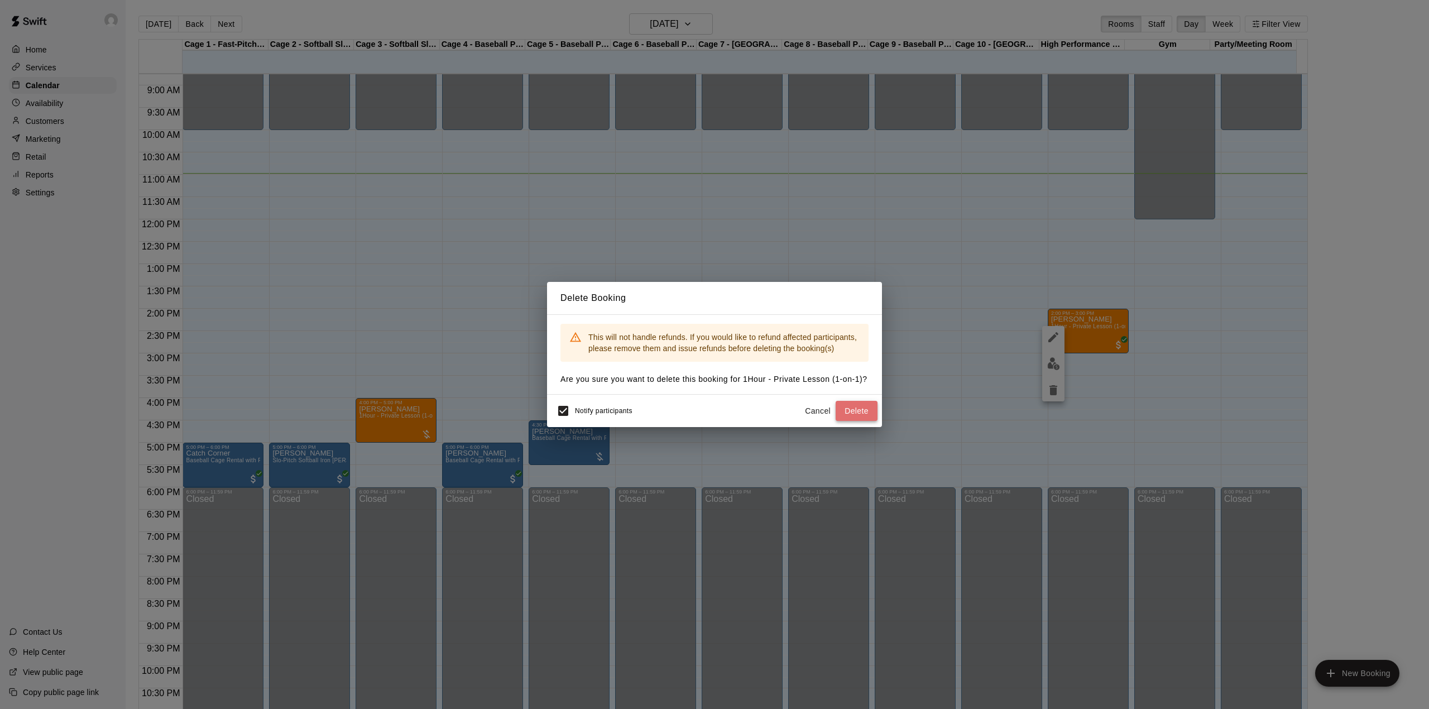
click at [846, 407] on button "Delete" at bounding box center [857, 411] width 42 height 21
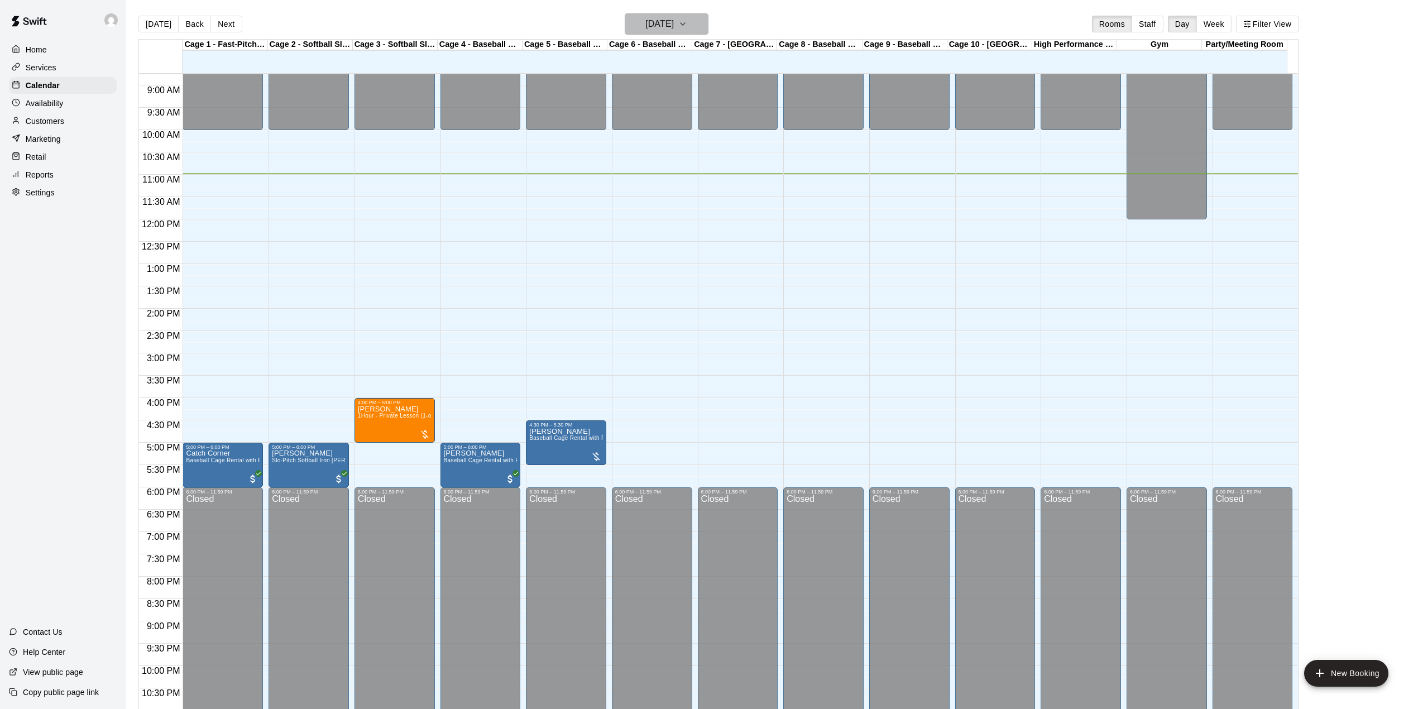
click at [687, 25] on icon "button" at bounding box center [682, 23] width 9 height 13
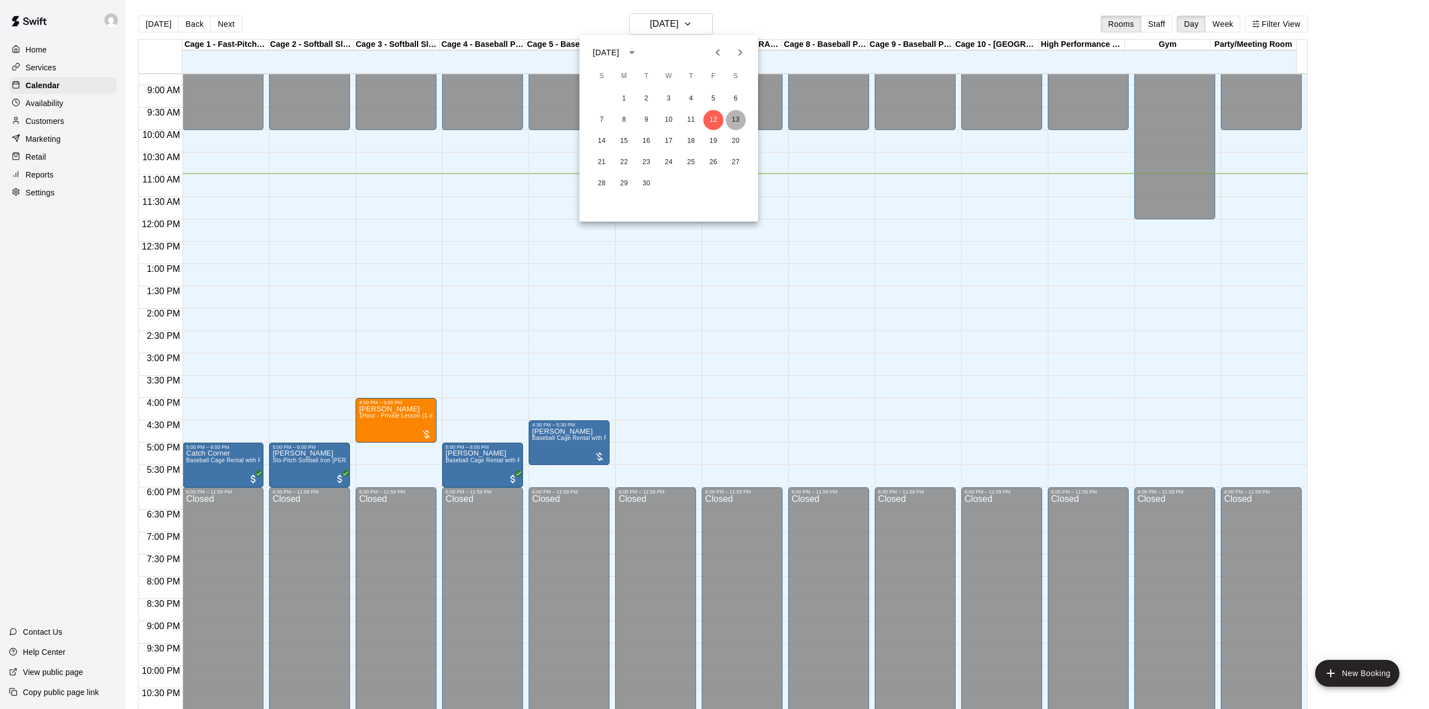
click at [737, 119] on button "13" at bounding box center [736, 120] width 20 height 20
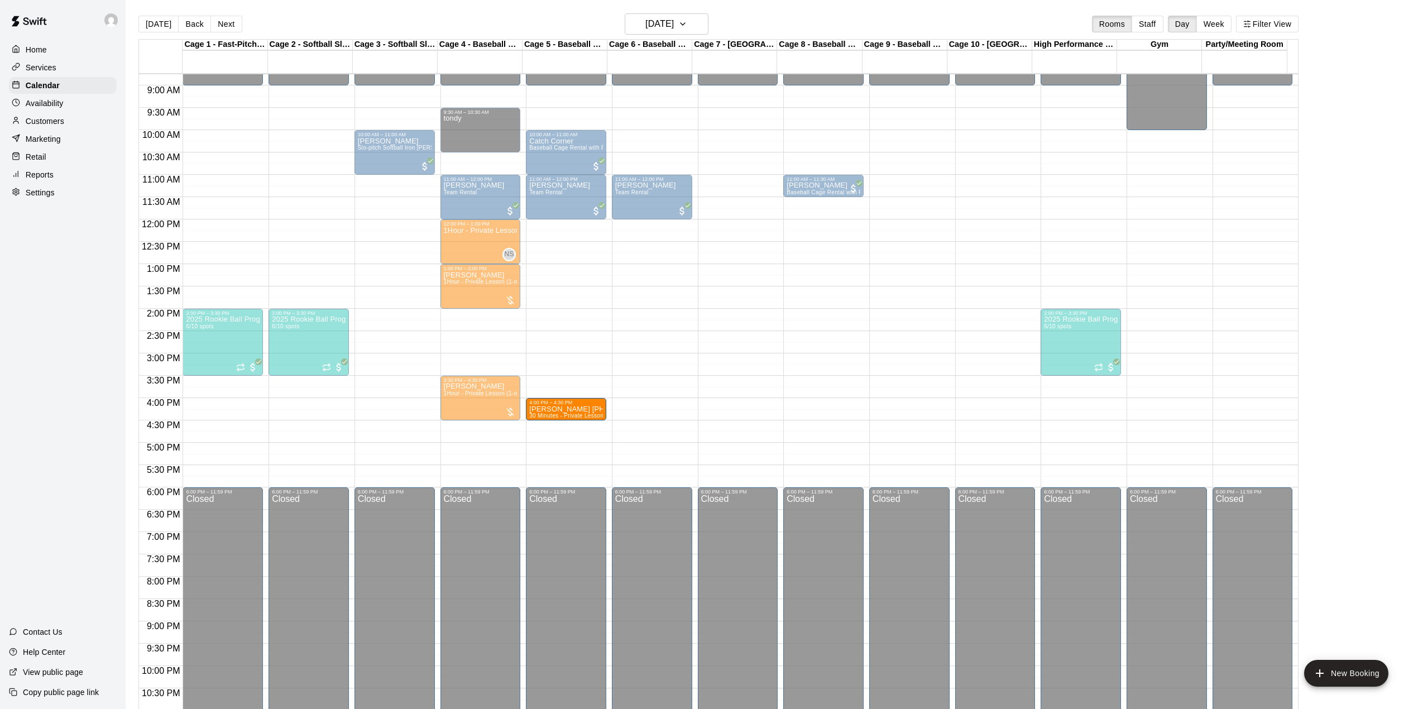
drag, startPoint x: 487, startPoint y: 474, endPoint x: 534, endPoint y: 420, distance: 71.6
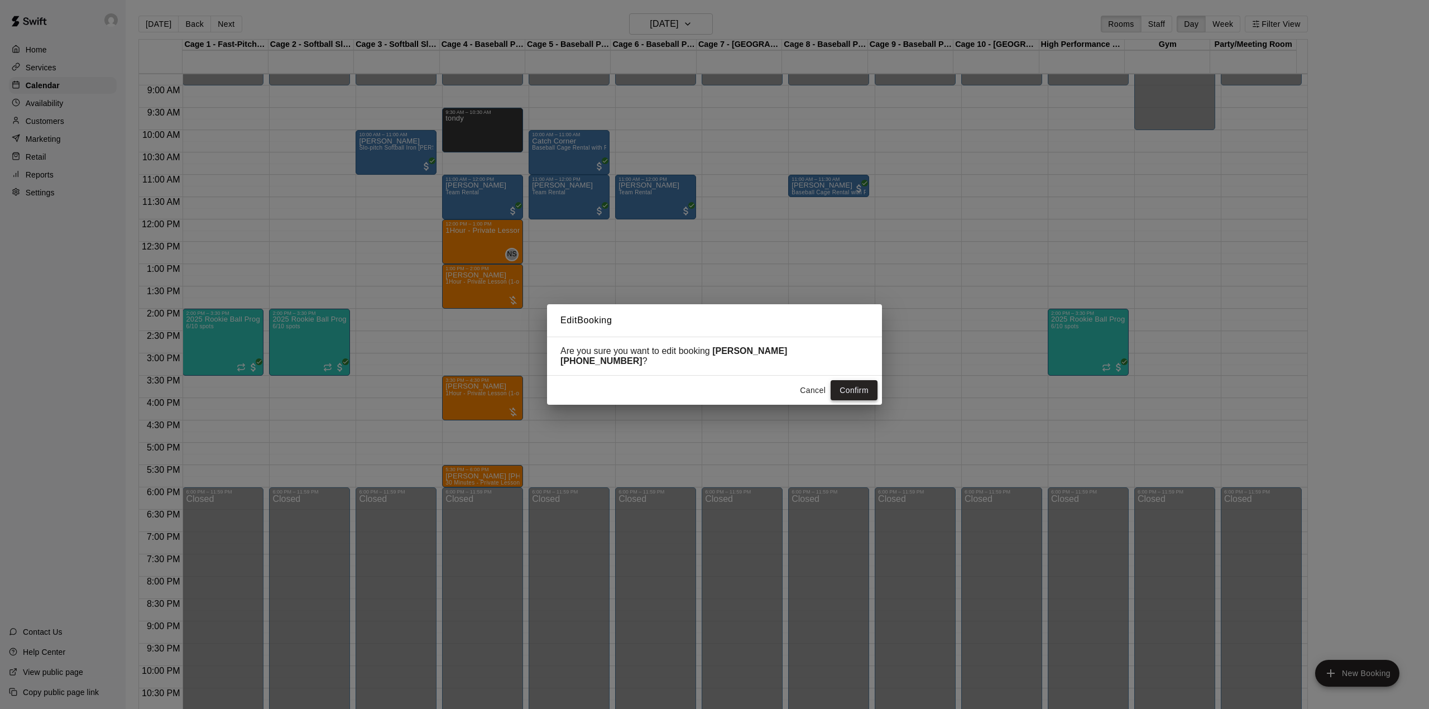
click at [847, 380] on button "Confirm" at bounding box center [854, 390] width 47 height 21
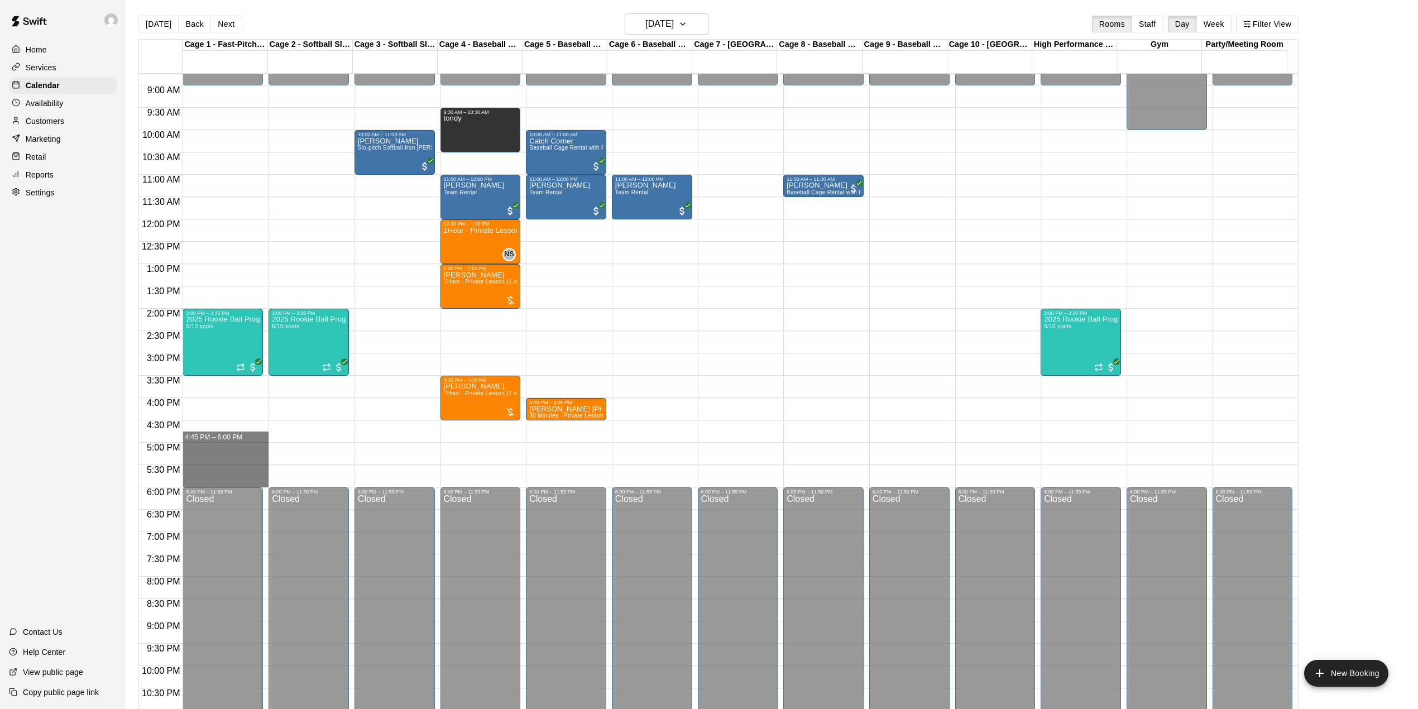
drag, startPoint x: 231, startPoint y: 429, endPoint x: 246, endPoint y: 478, distance: 51.8
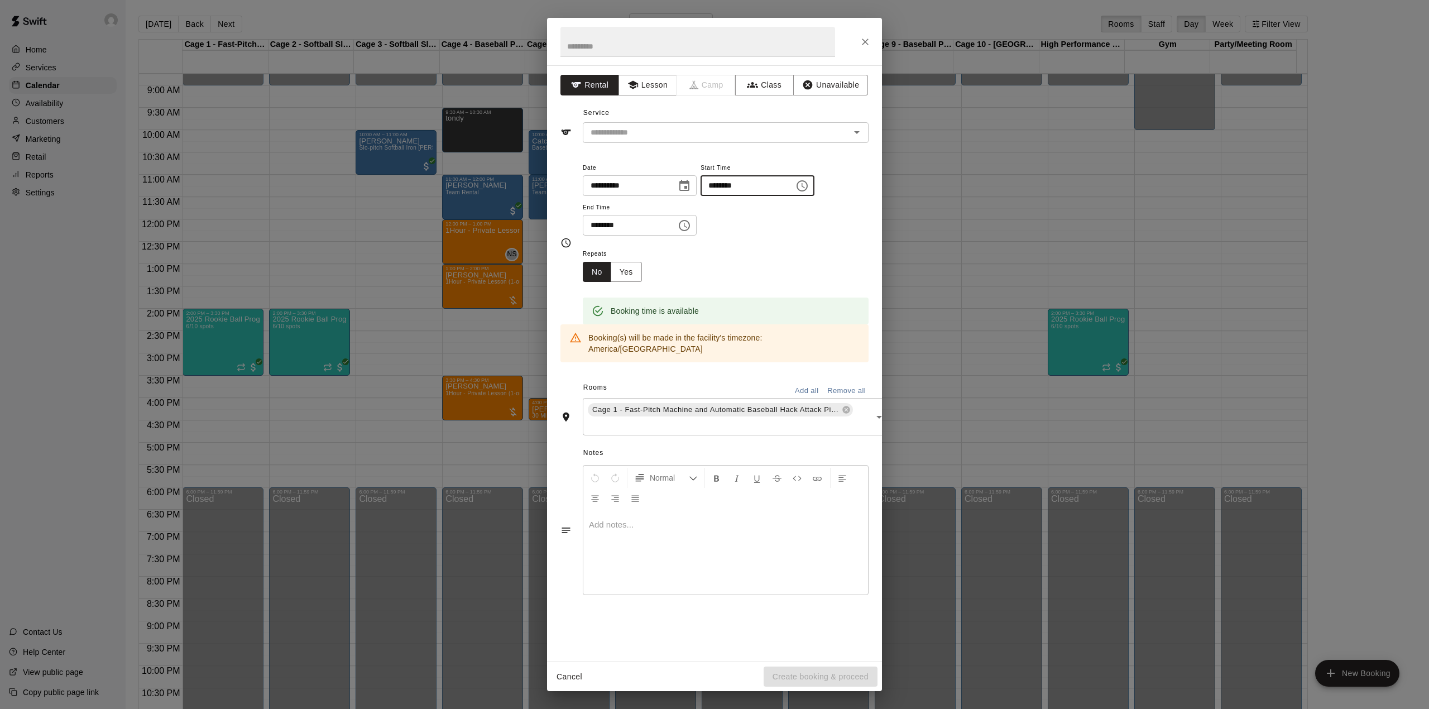
click at [741, 183] on input "********" at bounding box center [744, 185] width 86 height 21
type input "********"
click at [831, 94] on button "Unavailable" at bounding box center [830, 85] width 75 height 21
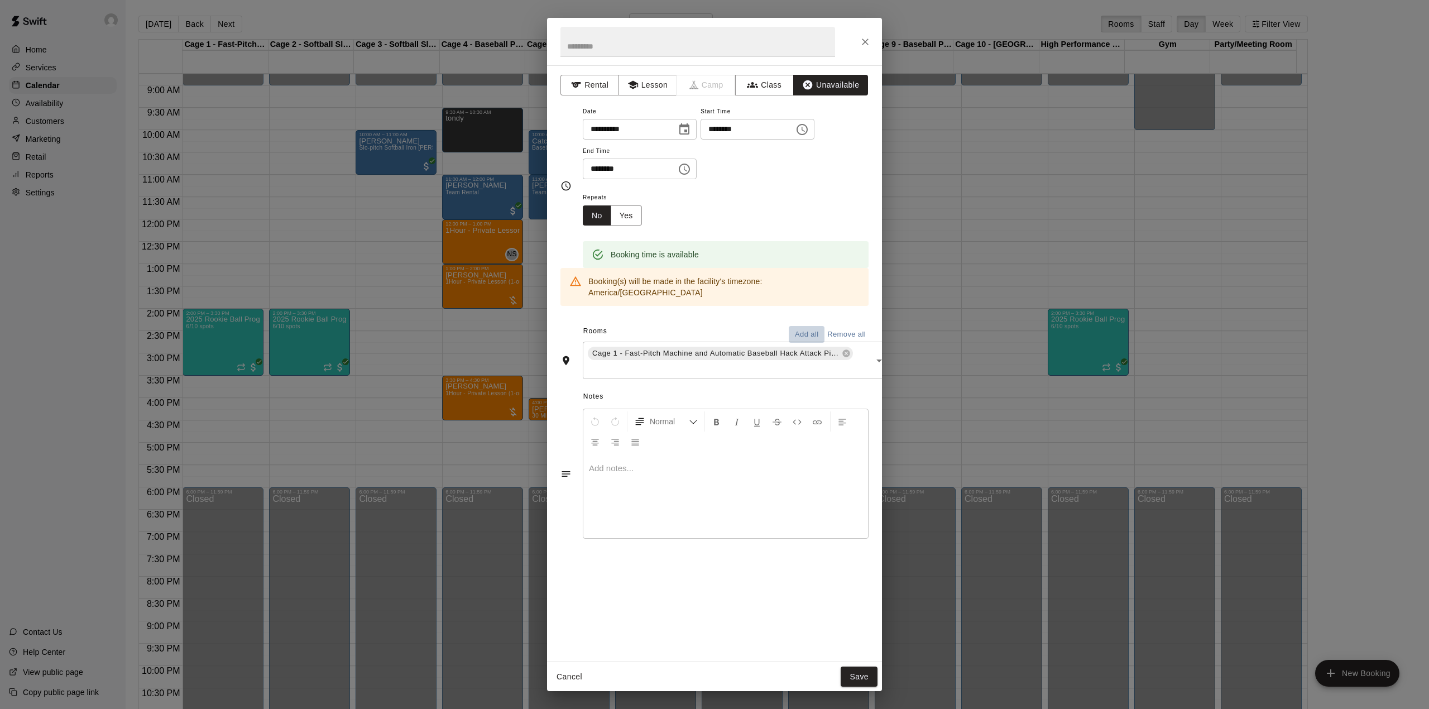
click at [812, 326] on button "Add all" at bounding box center [807, 334] width 36 height 17
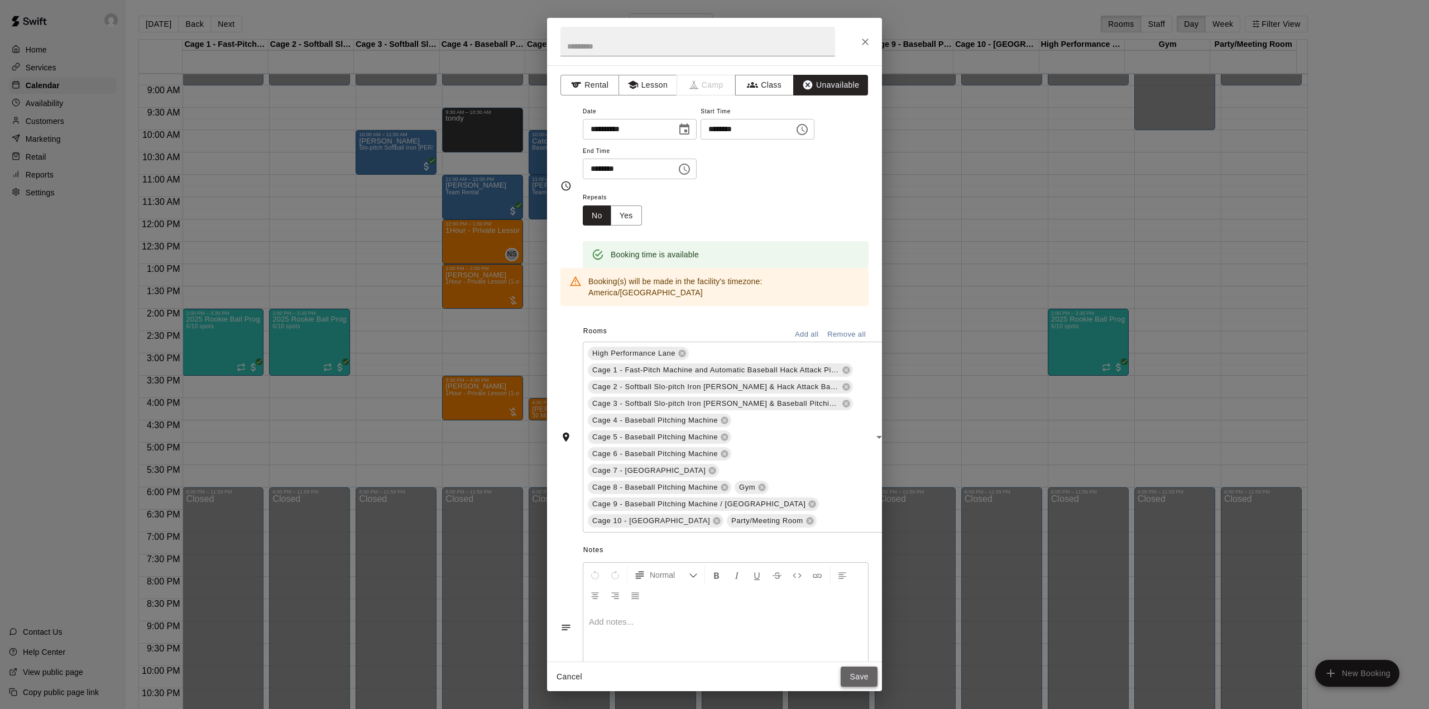
click at [865, 680] on button "Save" at bounding box center [859, 677] width 37 height 21
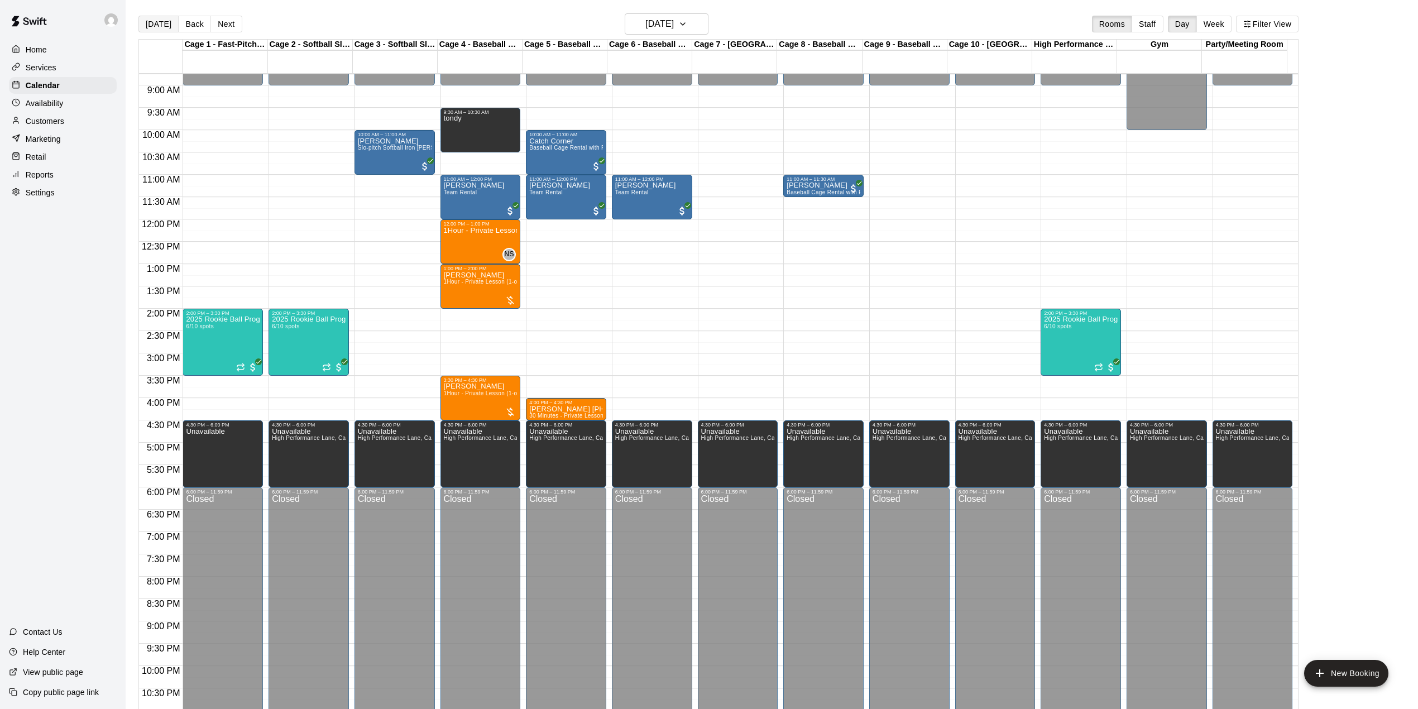
click at [159, 21] on button "[DATE]" at bounding box center [158, 24] width 40 height 17
